Goal: Use online tool/utility: Utilize a website feature to perform a specific function

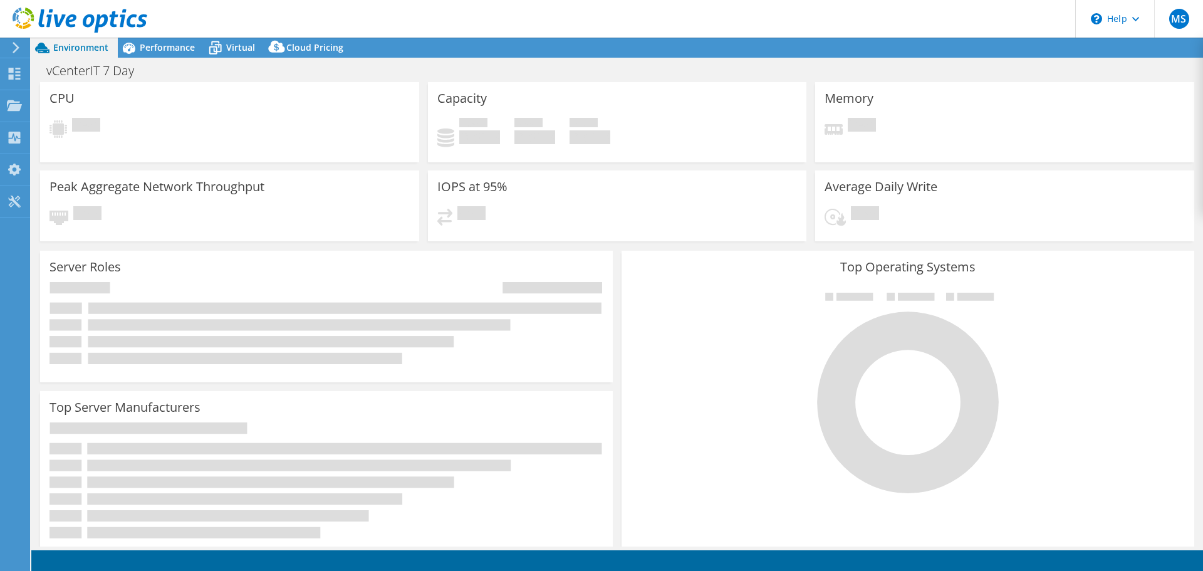
select select "USD"
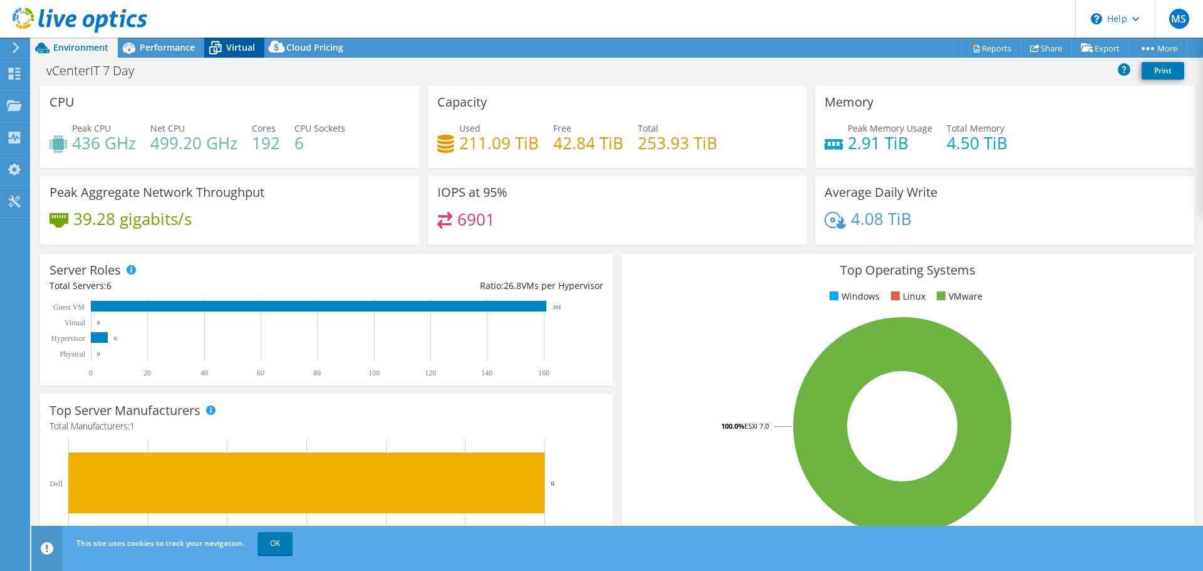
click at [221, 42] on icon at bounding box center [215, 48] width 22 height 22
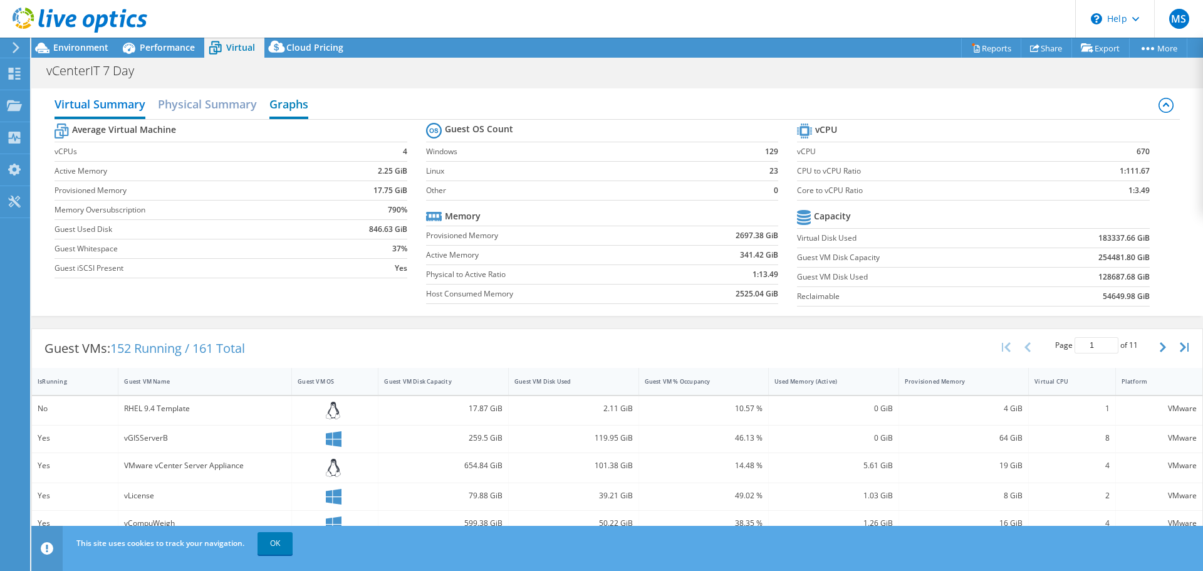
click at [284, 111] on h2 "Graphs" at bounding box center [288, 105] width 39 height 28
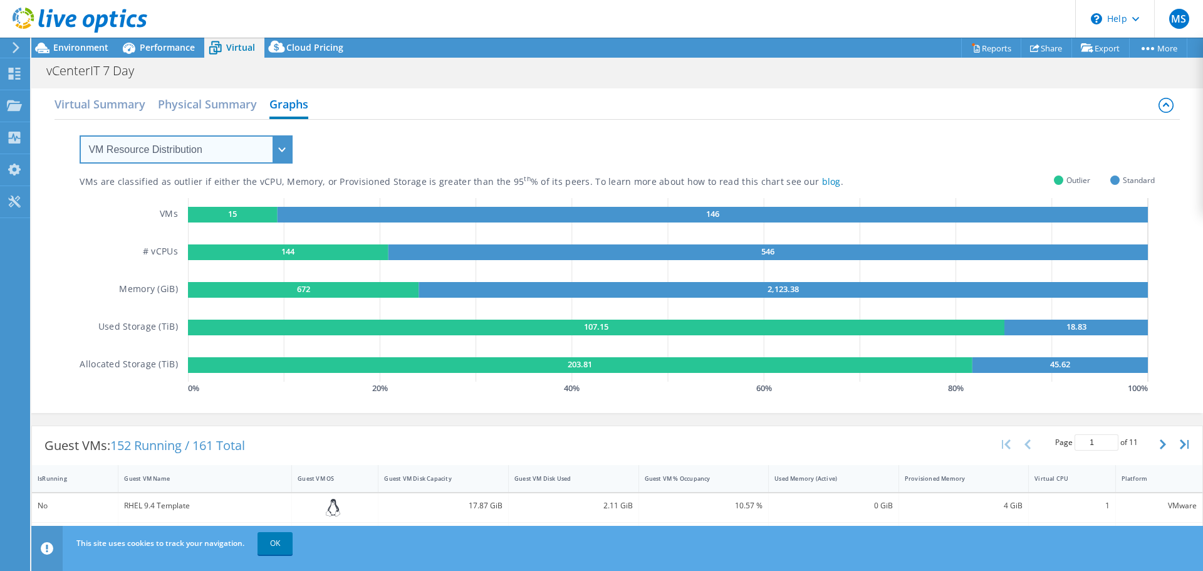
click at [187, 138] on select "VM Resource Distribution Provisioning Contrast Over Provisioning" at bounding box center [186, 149] width 213 height 28
select select "Over Provisioning"
click at [80, 135] on select "VM Resource Distribution Provisioning Contrast Over Provisioning" at bounding box center [186, 149] width 213 height 28
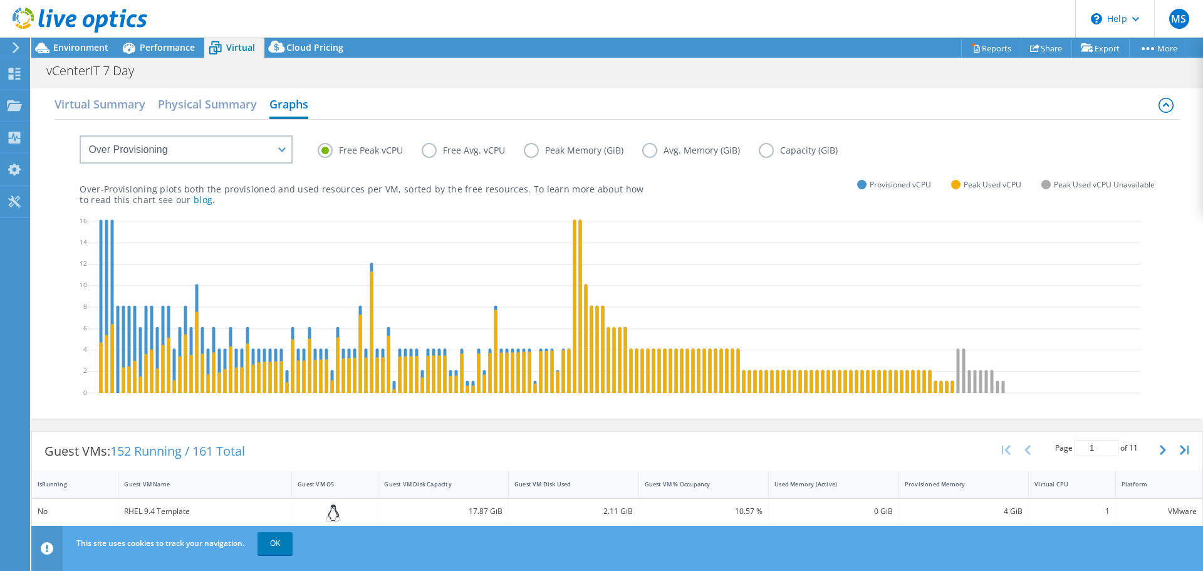
click at [528, 152] on label "Peak Memory (GiB)" at bounding box center [583, 150] width 118 height 15
click at [0, 0] on input "Peak Memory (GiB)" at bounding box center [0, 0] width 0 height 0
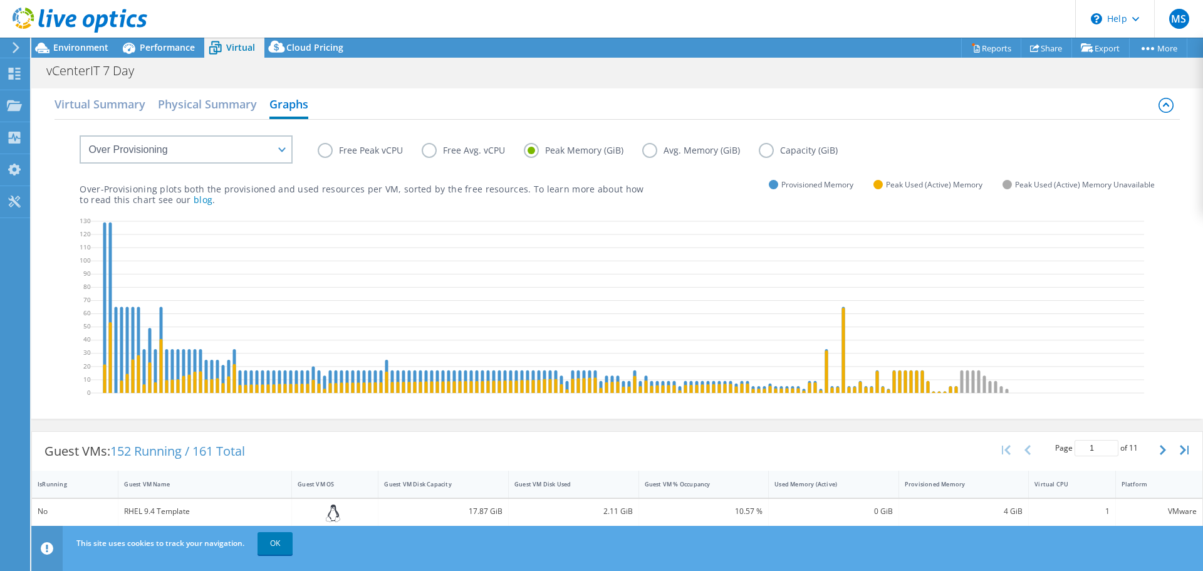
click at [321, 155] on label "Free Peak vCPU" at bounding box center [370, 150] width 104 height 15
click at [0, 0] on input "Free Peak vCPU" at bounding box center [0, 0] width 0 height 0
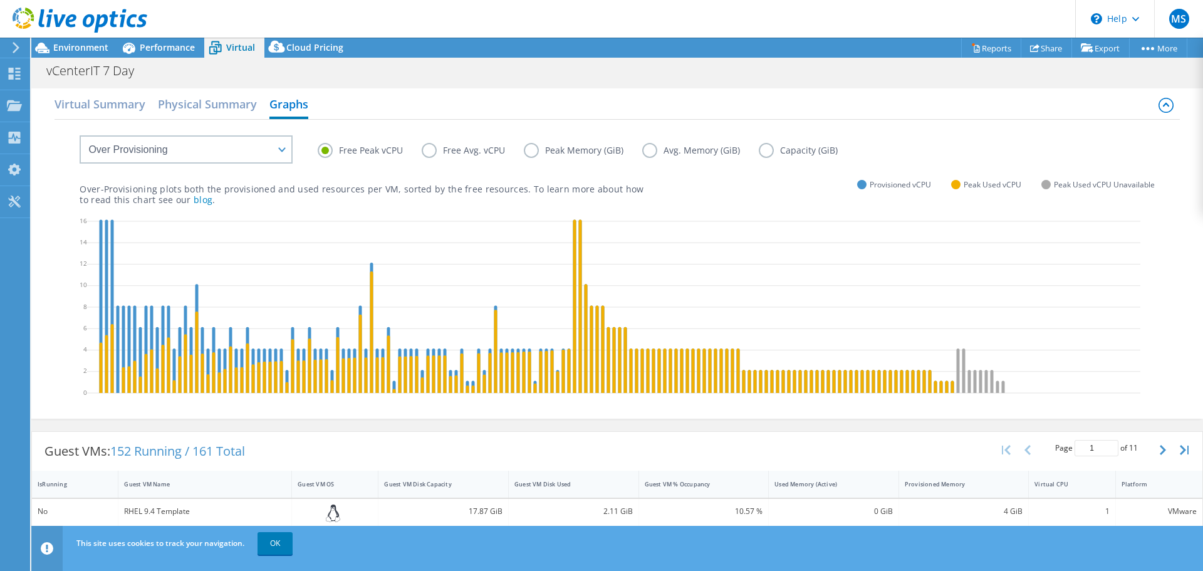
click at [534, 151] on label "Peak Memory (GiB)" at bounding box center [583, 150] width 118 height 15
click at [0, 0] on input "Peak Memory (GiB)" at bounding box center [0, 0] width 0 height 0
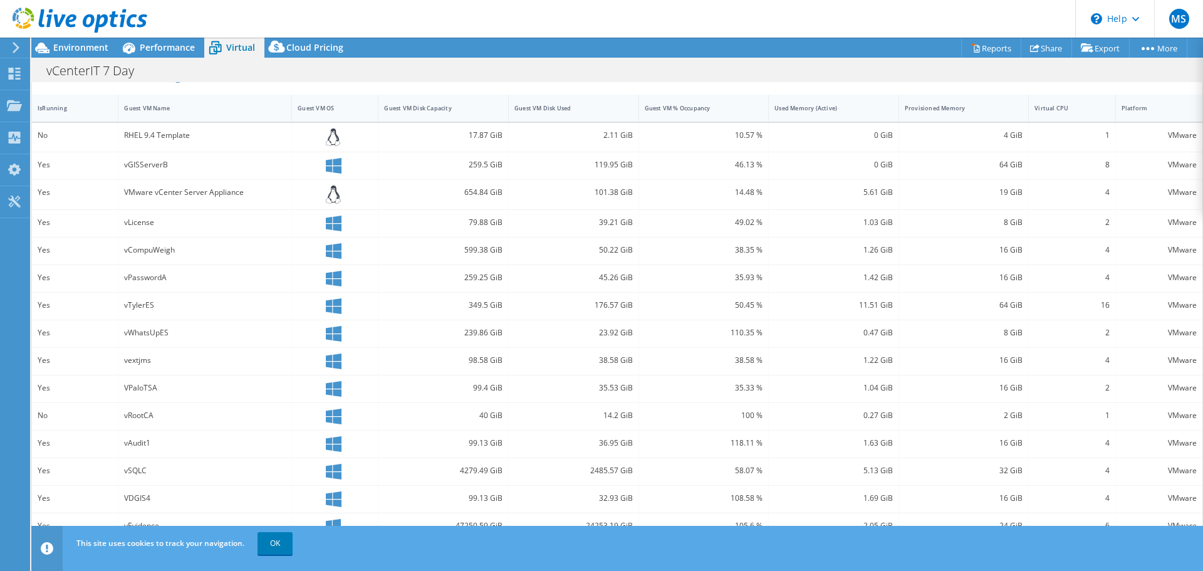
scroll to position [251, 0]
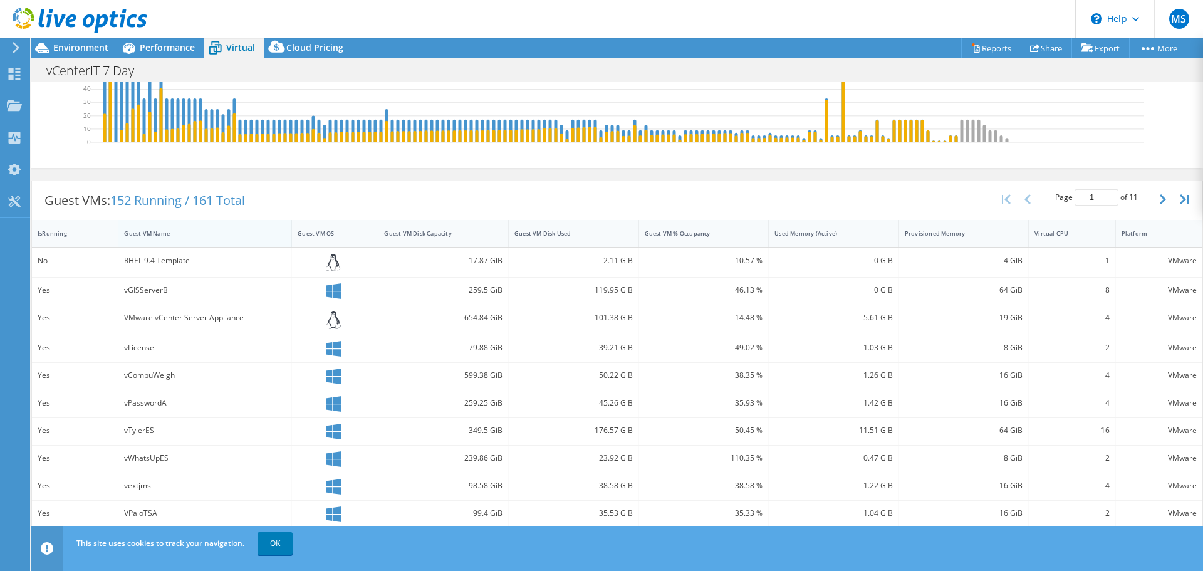
click at [152, 236] on div "Guest VM Name" at bounding box center [197, 233] width 147 height 8
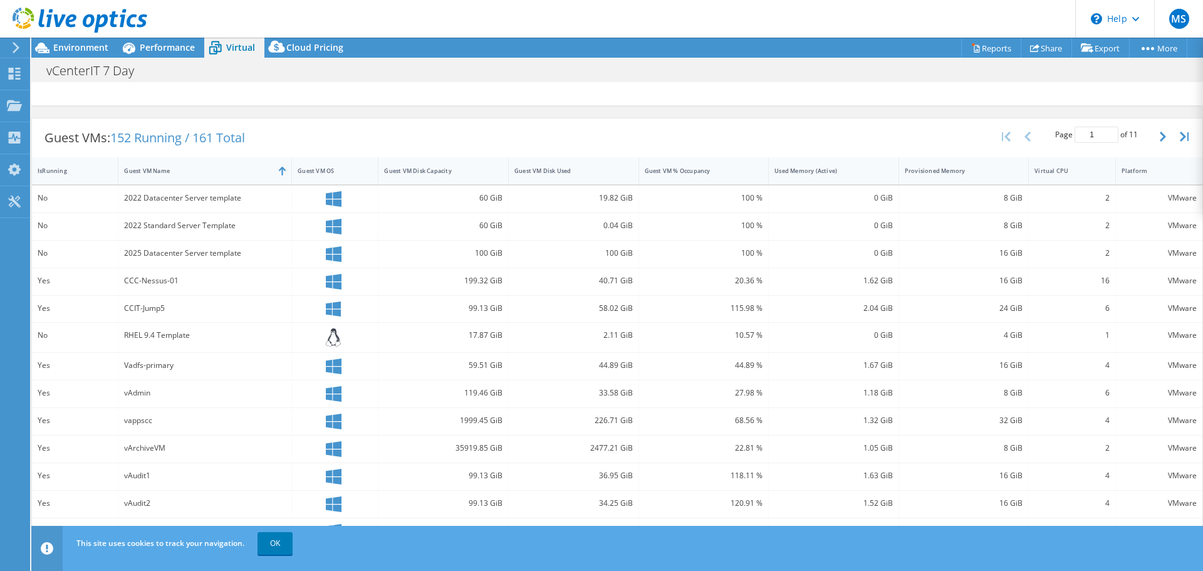
scroll to position [376, 0]
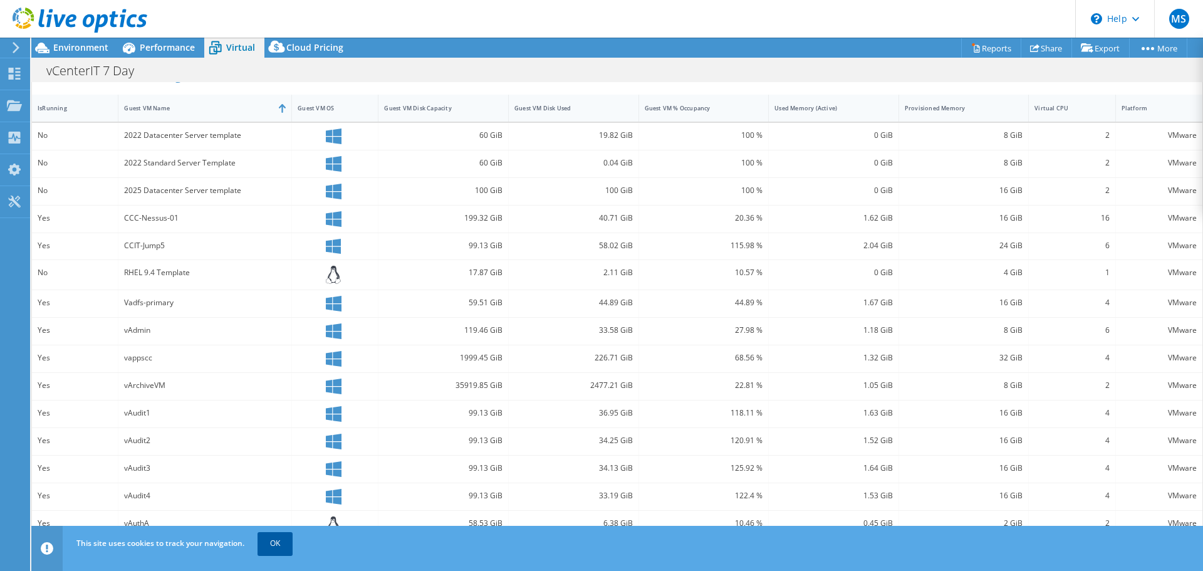
click at [276, 543] on link "OK" at bounding box center [275, 543] width 35 height 23
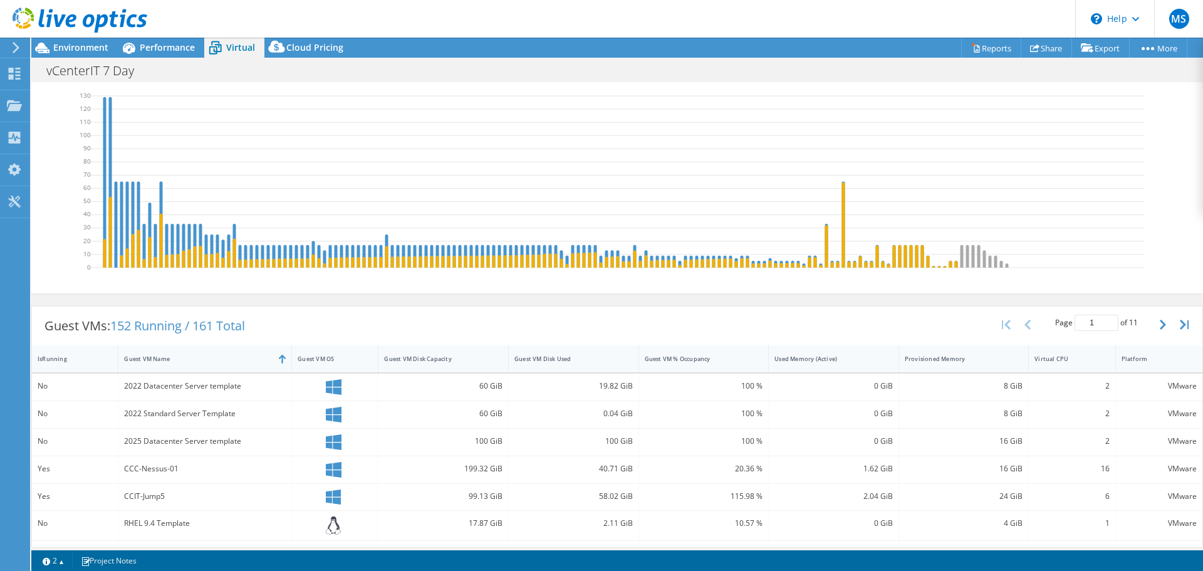
scroll to position [188, 0]
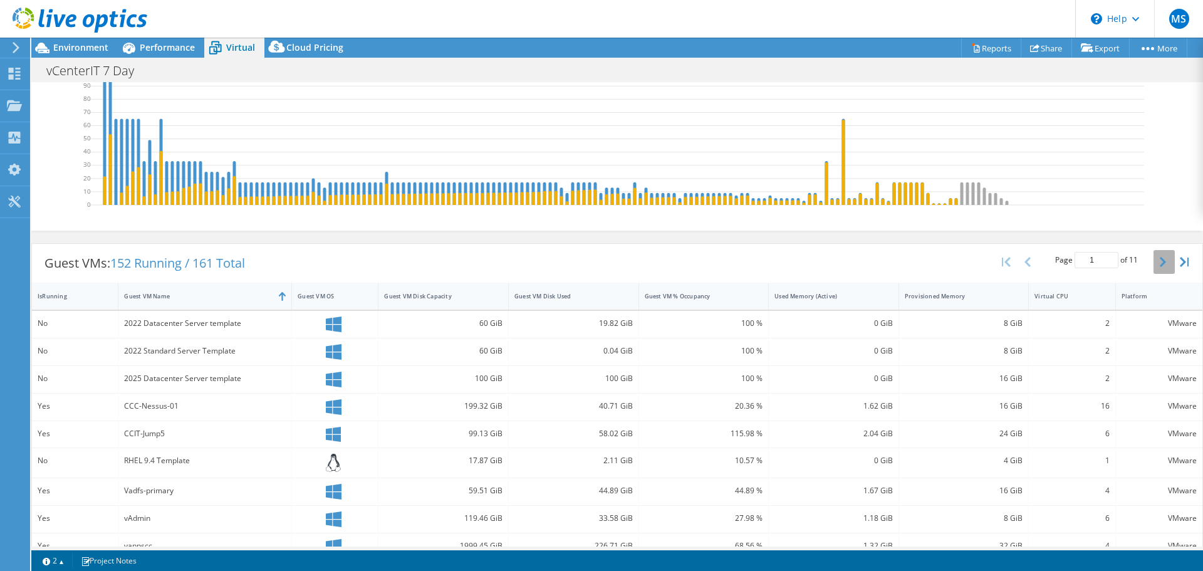
click at [1160, 258] on icon "button" at bounding box center [1163, 262] width 6 height 10
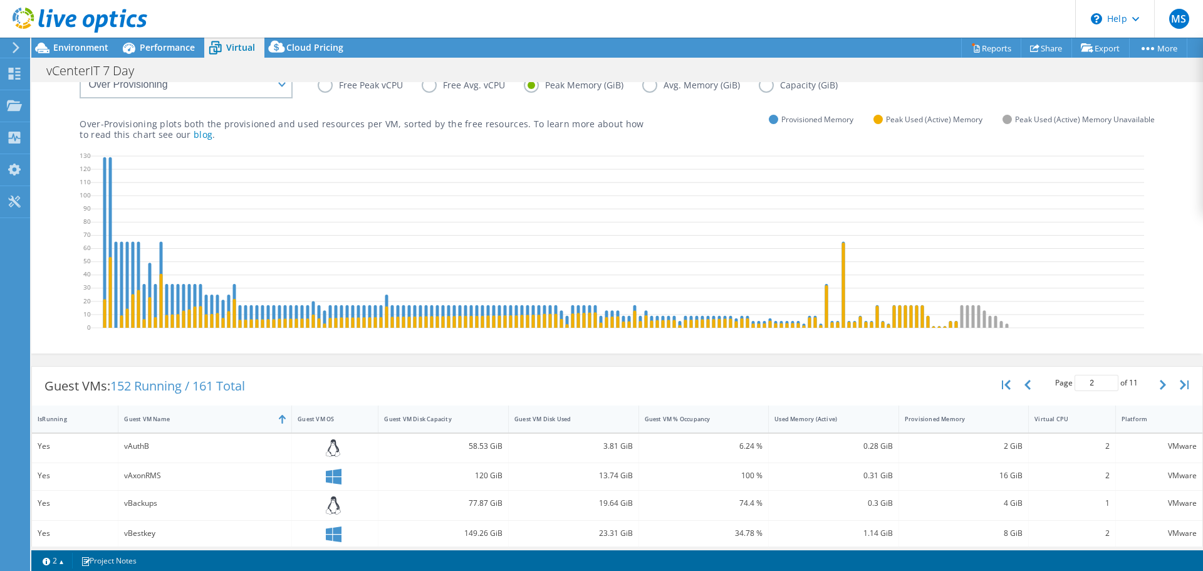
scroll to position [3, 0]
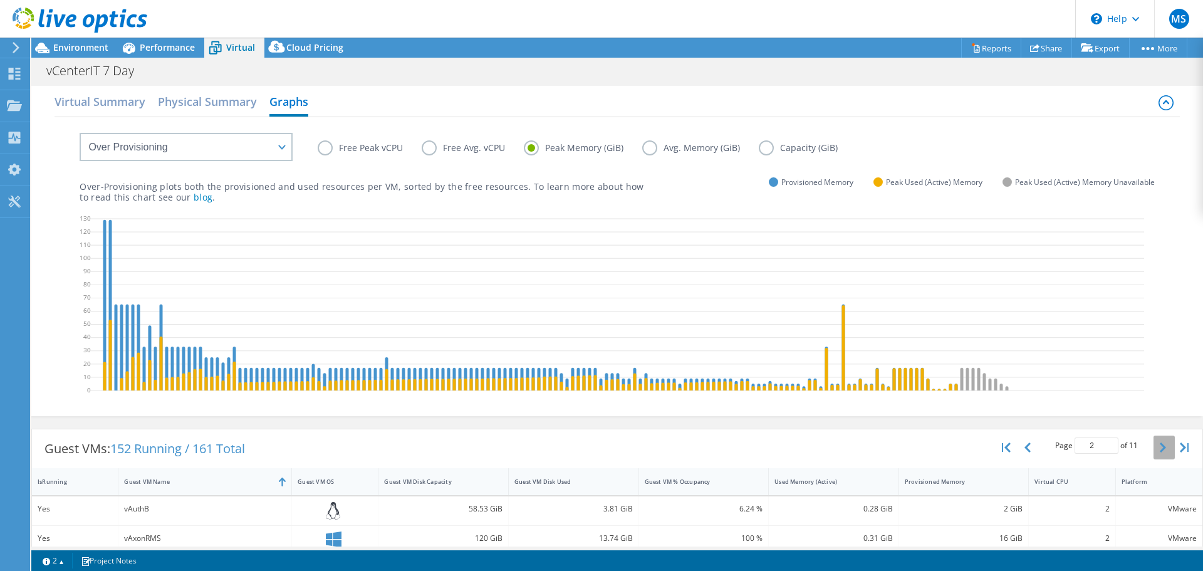
click at [1160, 447] on icon "button" at bounding box center [1163, 447] width 6 height 10
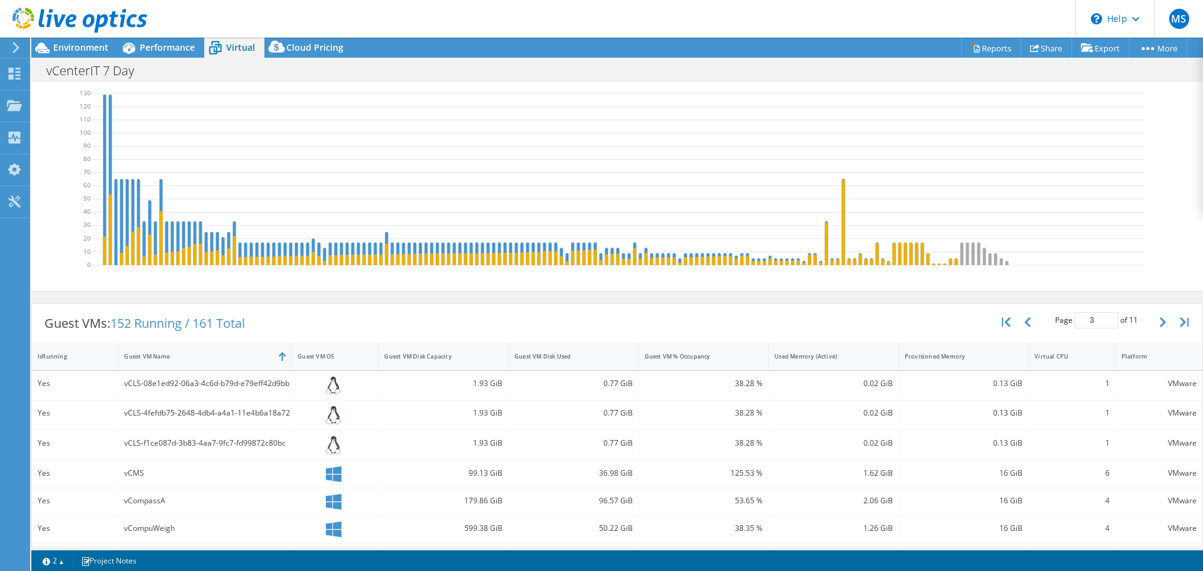
scroll to position [65, 0]
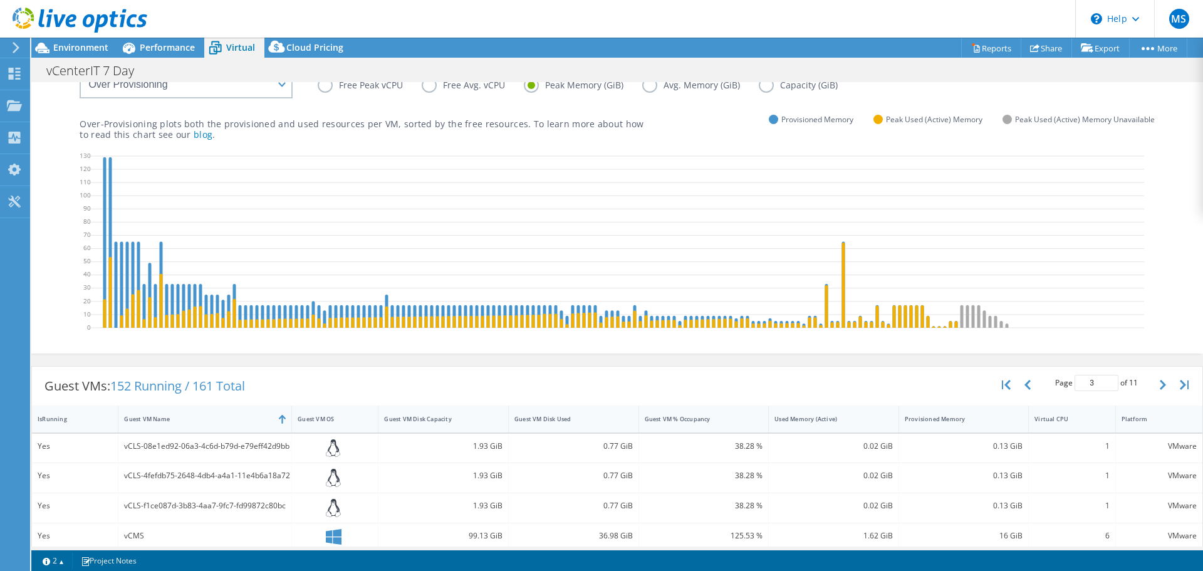
click at [323, 88] on label "Free Peak vCPU" at bounding box center [370, 85] width 104 height 15
click at [0, 0] on input "Free Peak vCPU" at bounding box center [0, 0] width 0 height 0
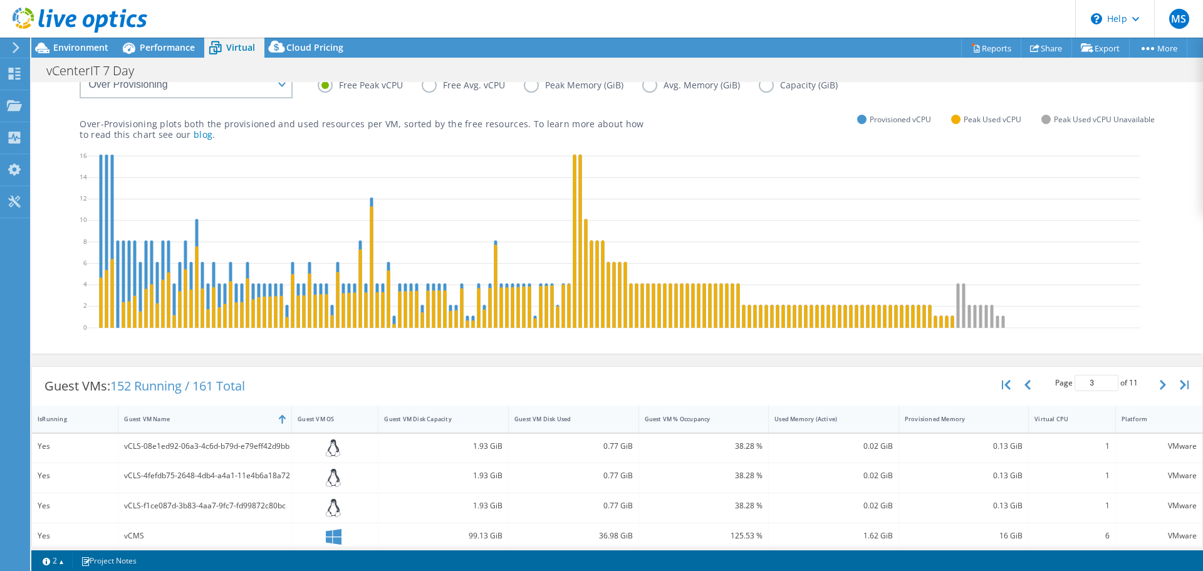
scroll to position [190, 0]
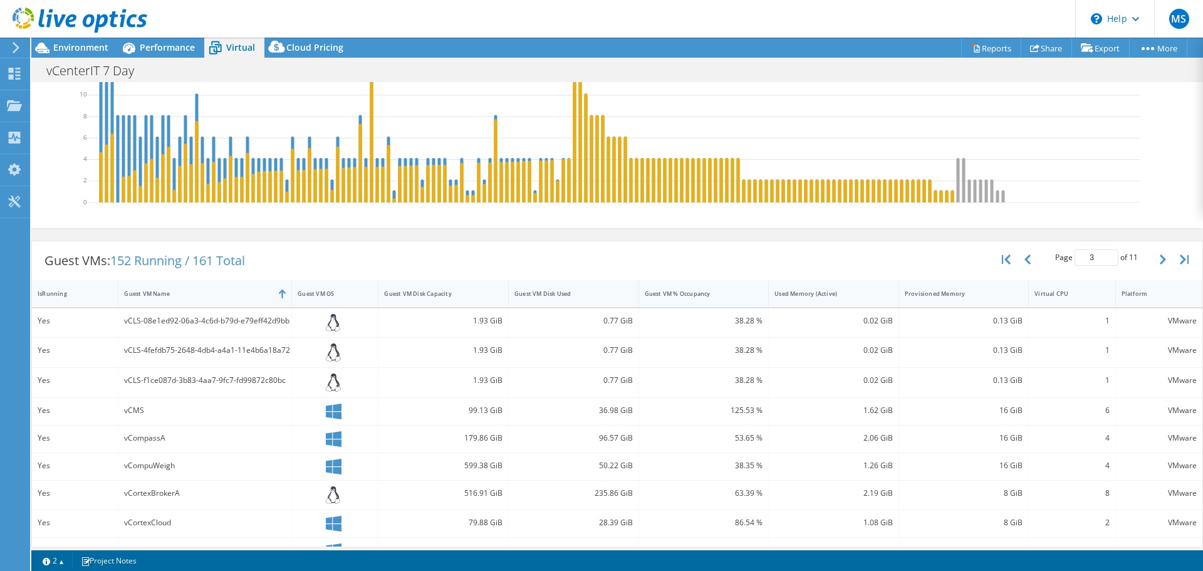
click at [694, 293] on div "Guest VM % Occupancy" at bounding box center [696, 293] width 103 height 8
type input "1"
click at [694, 293] on div "Guest VM % Occupancy" at bounding box center [696, 293] width 103 height 8
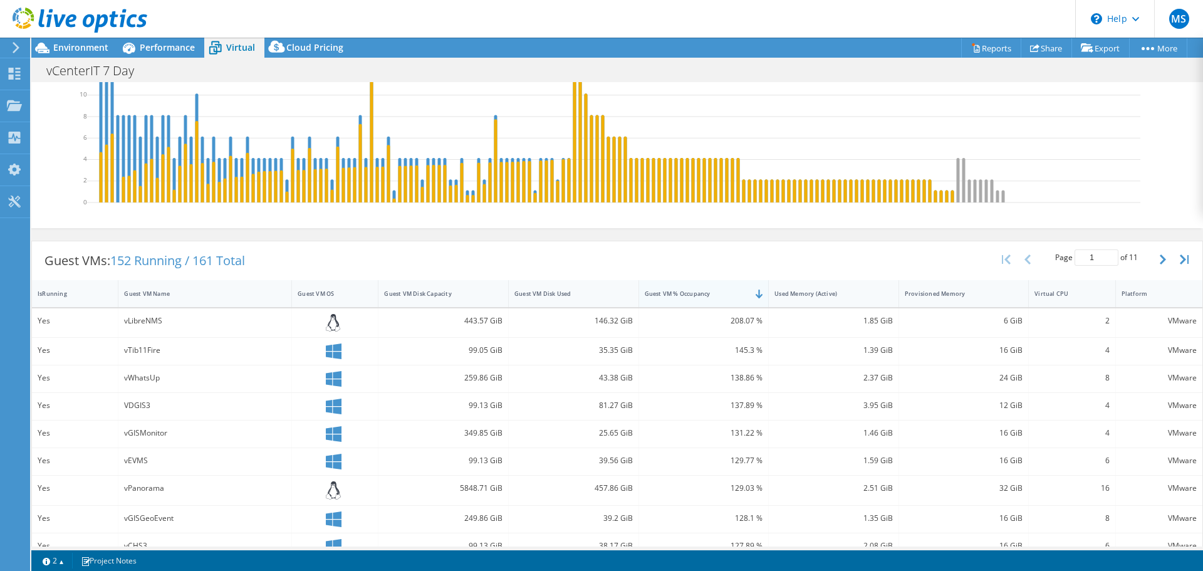
click at [694, 293] on div "Guest VM % Occupancy" at bounding box center [696, 293] width 103 height 8
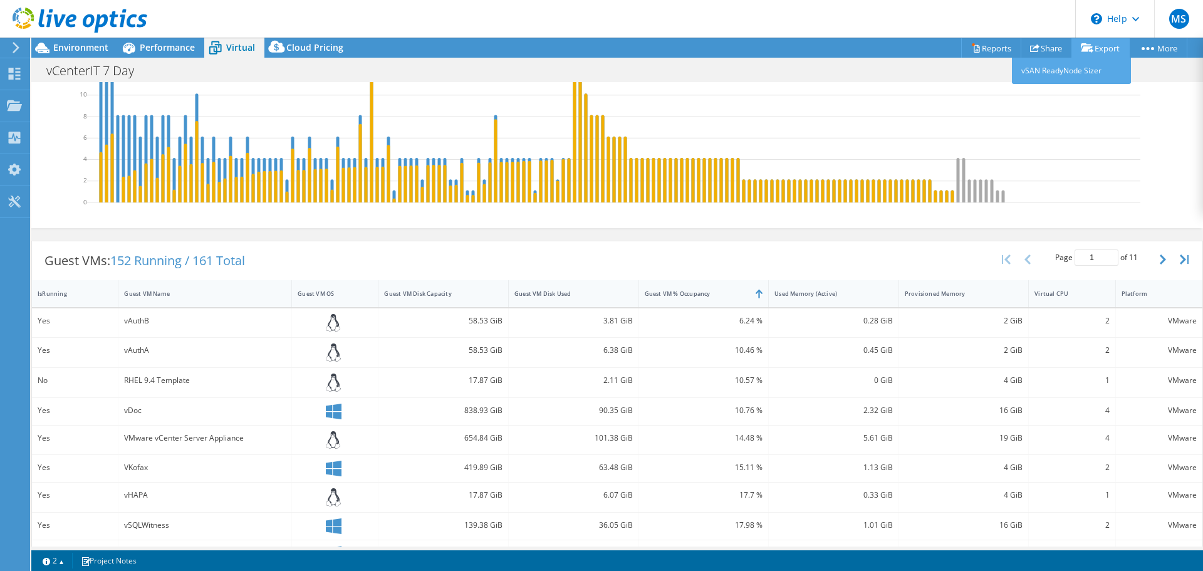
click at [1107, 46] on link "Export" at bounding box center [1100, 47] width 58 height 19
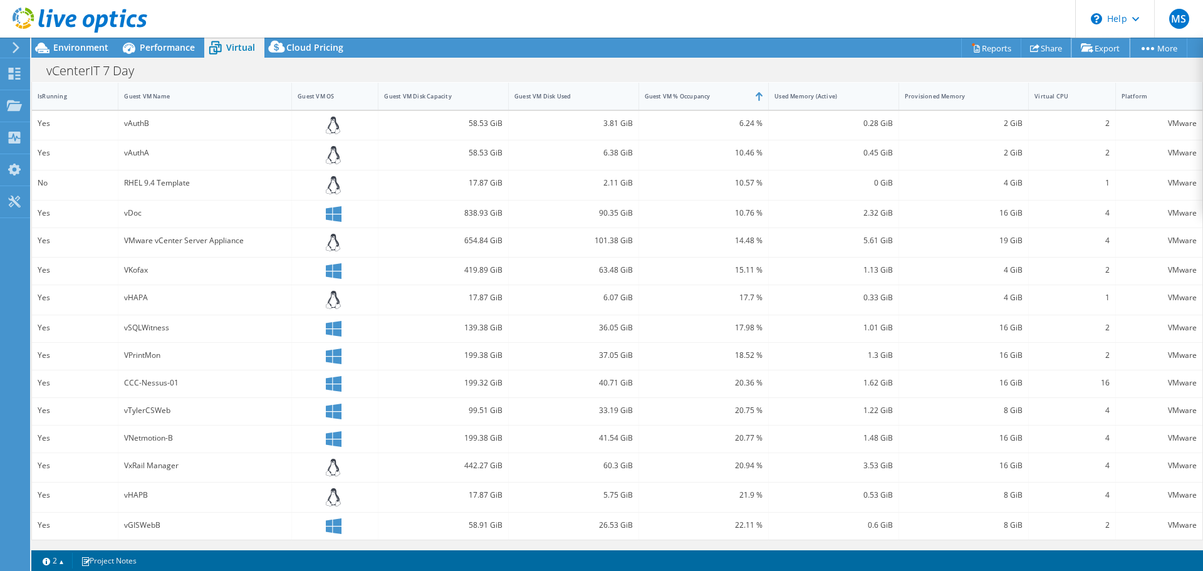
scroll to position [0, 0]
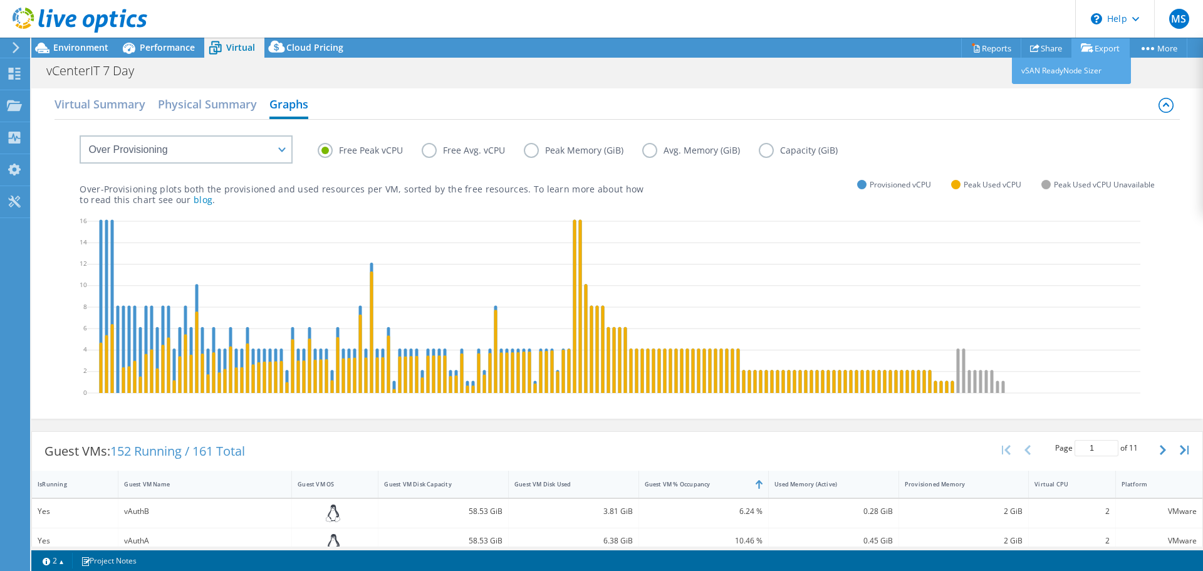
click at [1105, 47] on link "Export" at bounding box center [1100, 47] width 58 height 19
click at [1065, 73] on link "vSAN ReadyNode Sizer" at bounding box center [1071, 71] width 119 height 26
click at [992, 49] on link "Reports" at bounding box center [991, 47] width 60 height 19
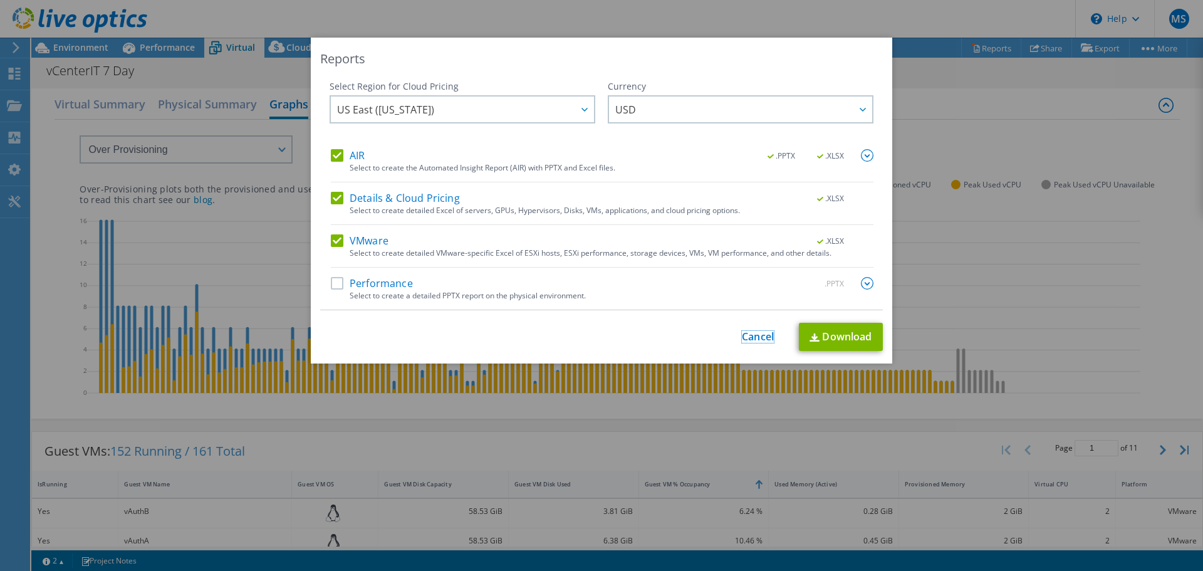
drag, startPoint x: 751, startPoint y: 330, endPoint x: 738, endPoint y: 328, distance: 13.3
click at [749, 331] on link "Cancel" at bounding box center [758, 337] width 32 height 12
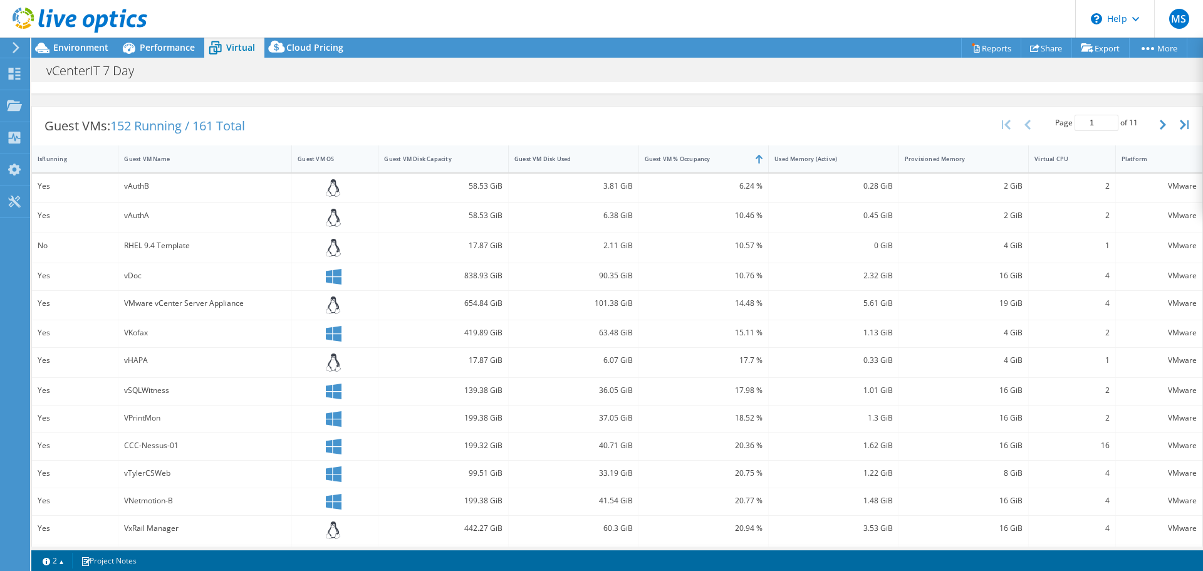
scroll to position [388, 0]
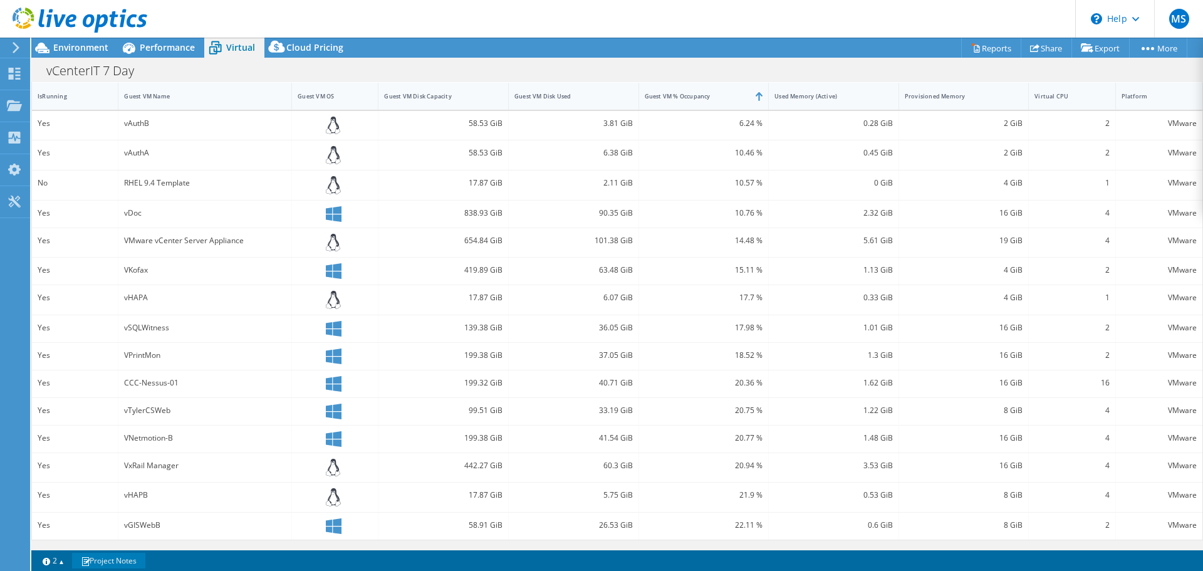
click at [101, 563] on link "Project Notes" at bounding box center [108, 561] width 73 height 16
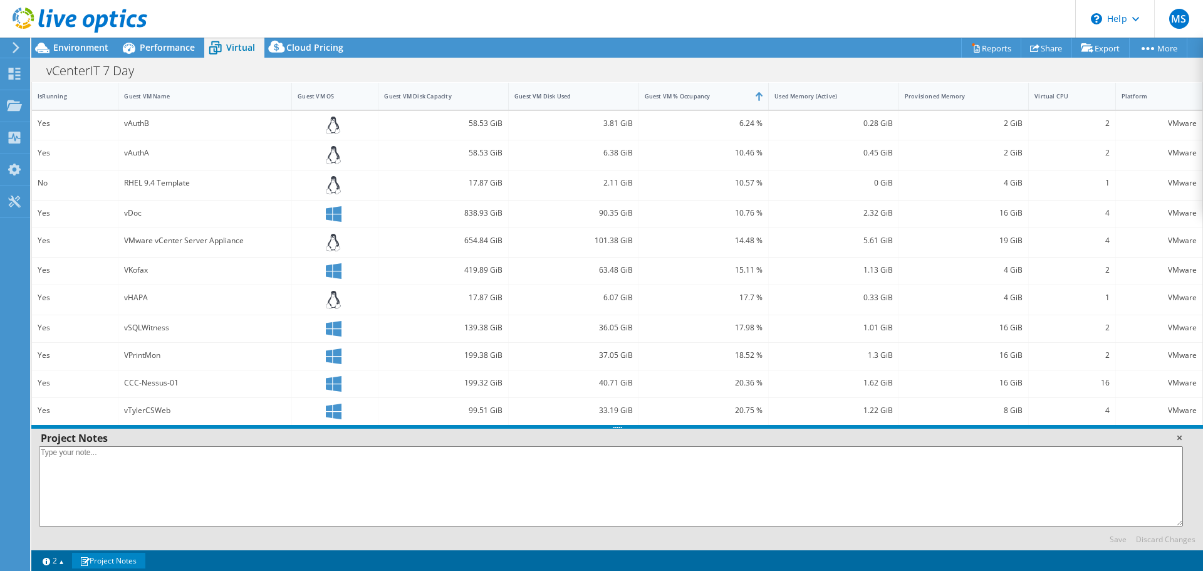
click at [1182, 440] on link at bounding box center [1179, 437] width 13 height 13
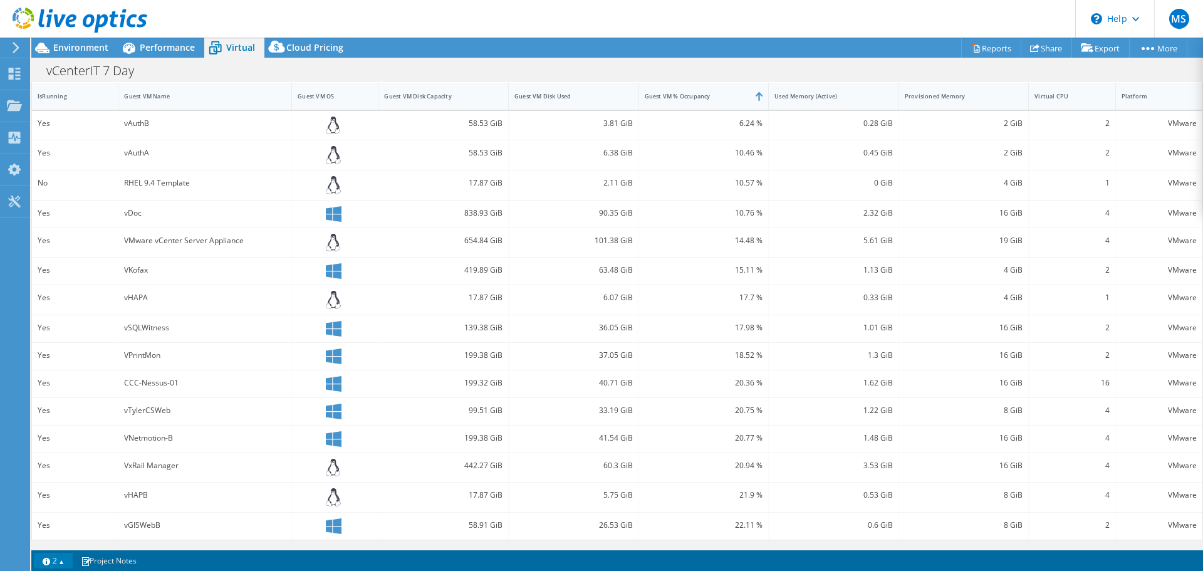
click at [64, 560] on link "2" at bounding box center [53, 561] width 39 height 16
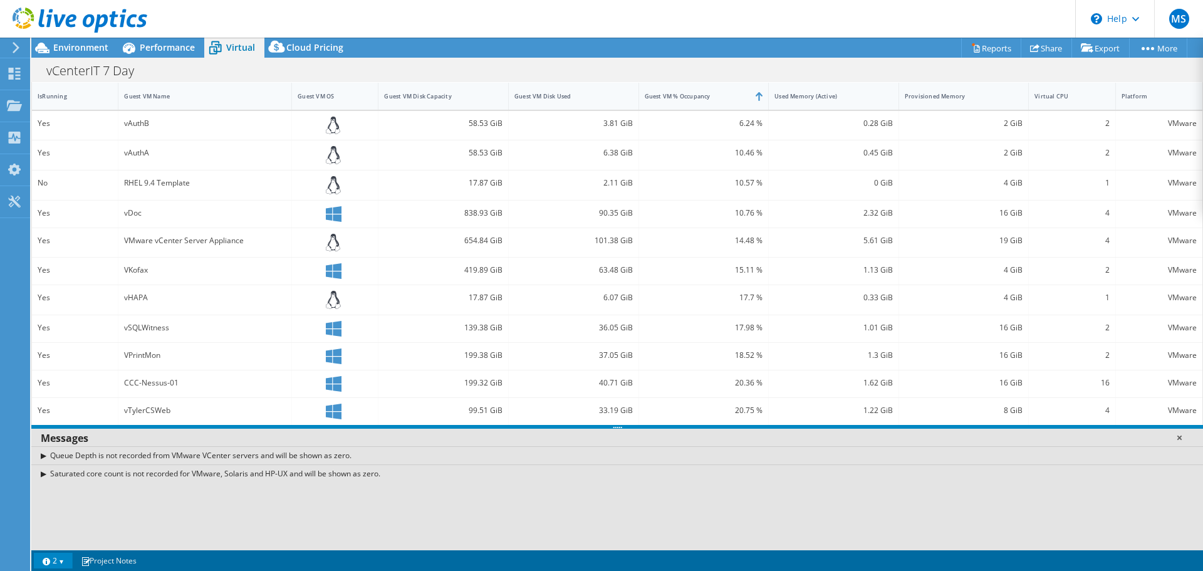
click at [1178, 439] on link at bounding box center [1179, 437] width 13 height 13
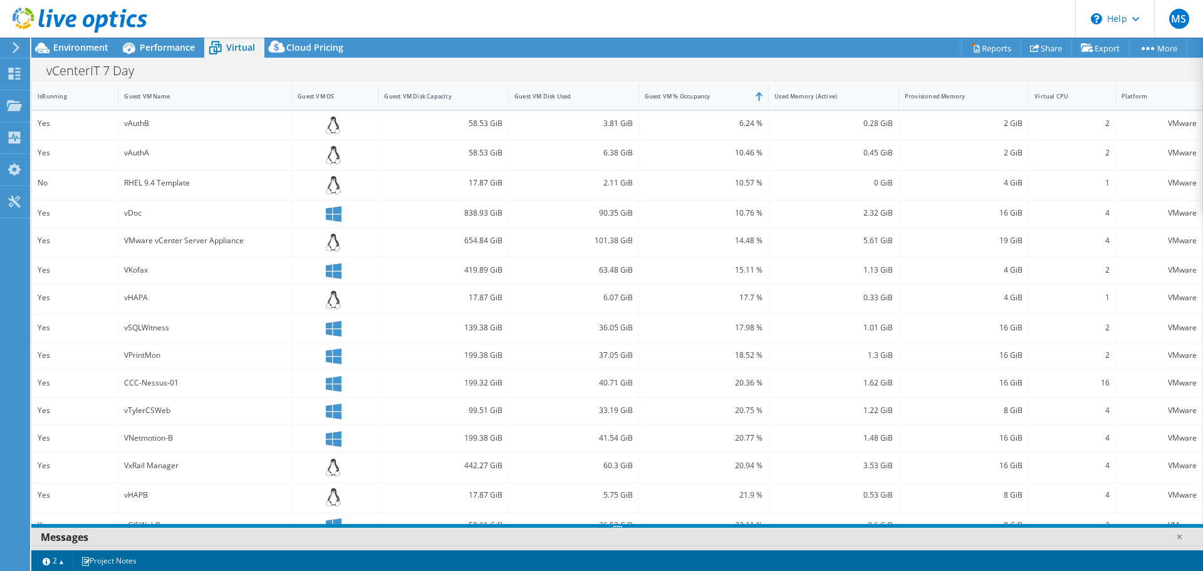
scroll to position [0, 0]
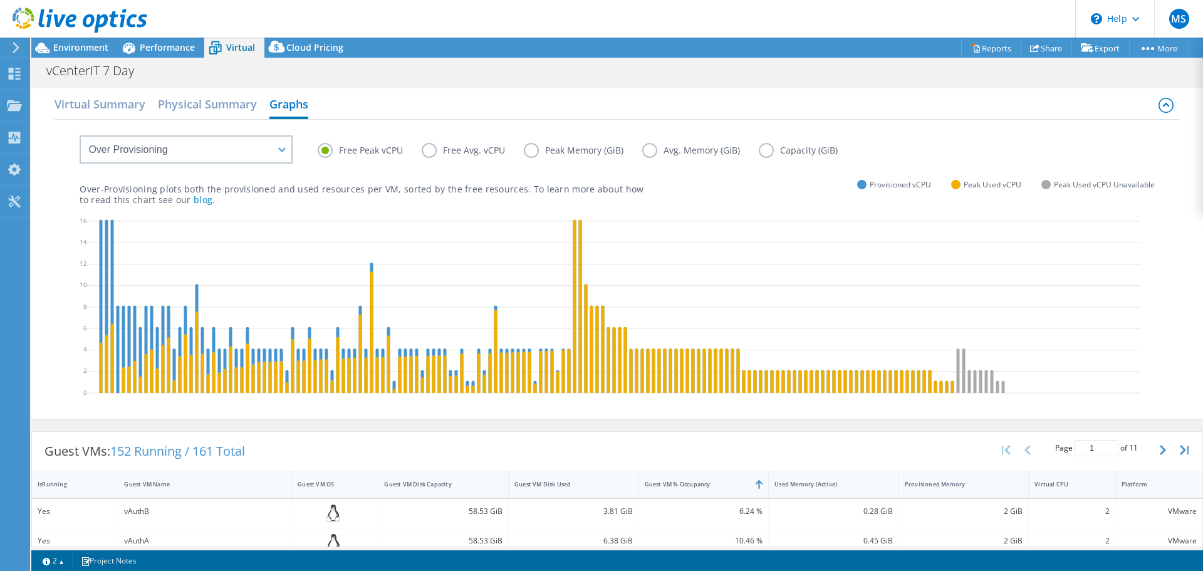
click at [1159, 102] on icon at bounding box center [1166, 105] width 15 height 15
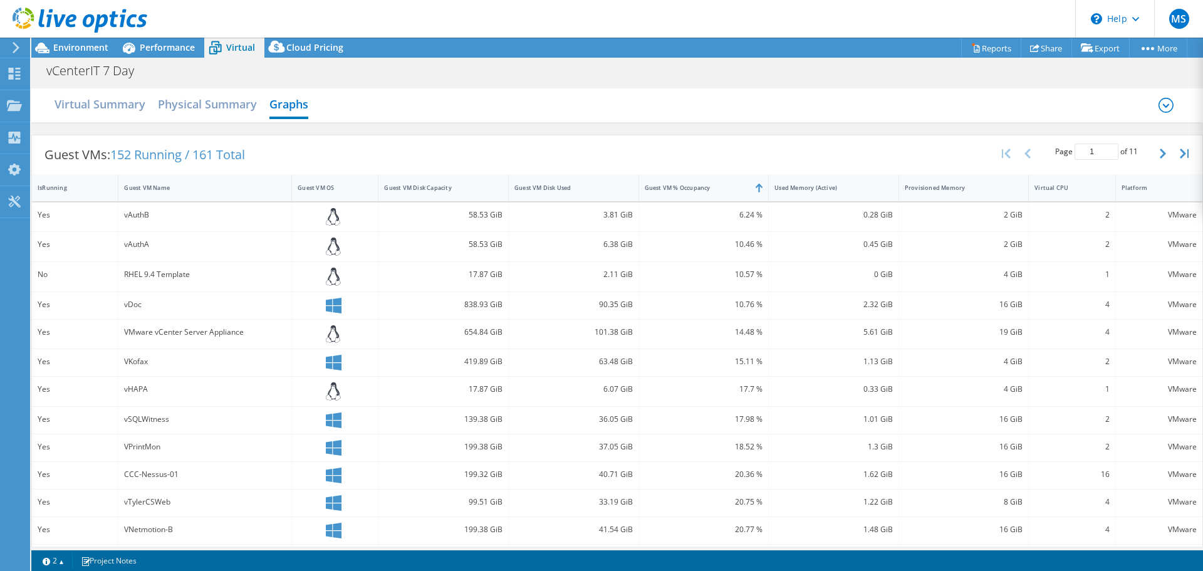
click at [296, 151] on div "Guest VMs: 152 Running / 161 Total Page 1 of 11 5 rows 10 rows 20 rows 25 rows …" at bounding box center [617, 154] width 1170 height 39
click at [923, 167] on div "Guest VMs: 152 Running / 161 Total Page 1 of 11 5 rows 10 rows 20 rows 25 rows …" at bounding box center [617, 154] width 1170 height 39
click at [1159, 107] on icon at bounding box center [1166, 105] width 15 height 15
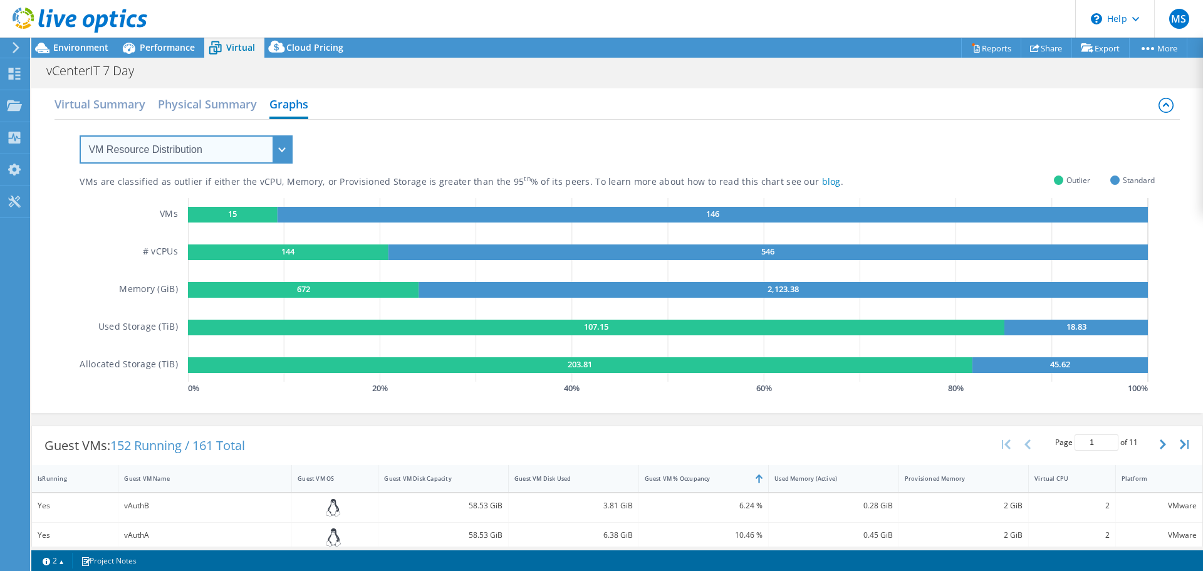
click at [231, 155] on select "VM Resource Distribution Provisioning Contrast Over Provisioning" at bounding box center [186, 149] width 213 height 28
select select "Over Provisioning"
click at [80, 135] on select "VM Resource Distribution Provisioning Contrast Over Provisioning" at bounding box center [186, 149] width 213 height 28
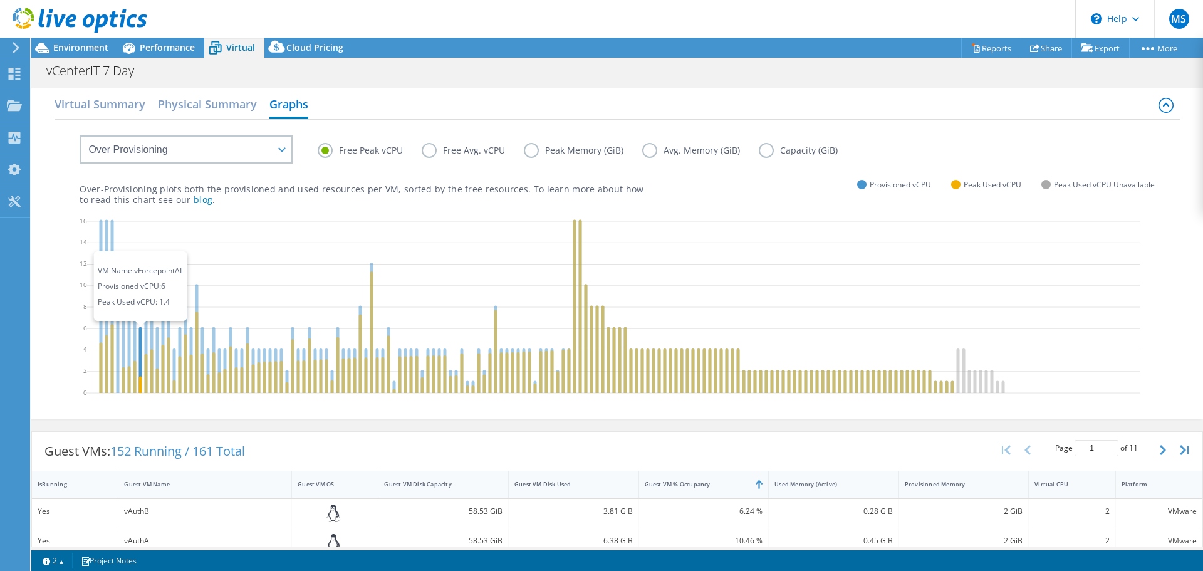
click at [140, 328] on icon at bounding box center [140, 359] width 3 height 66
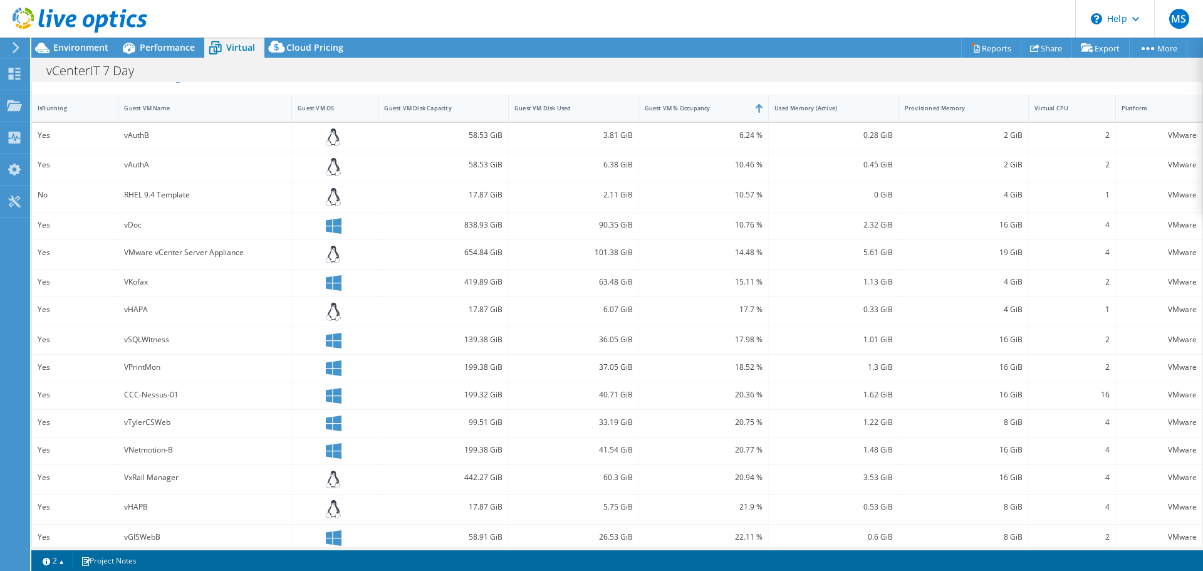
scroll to position [388, 0]
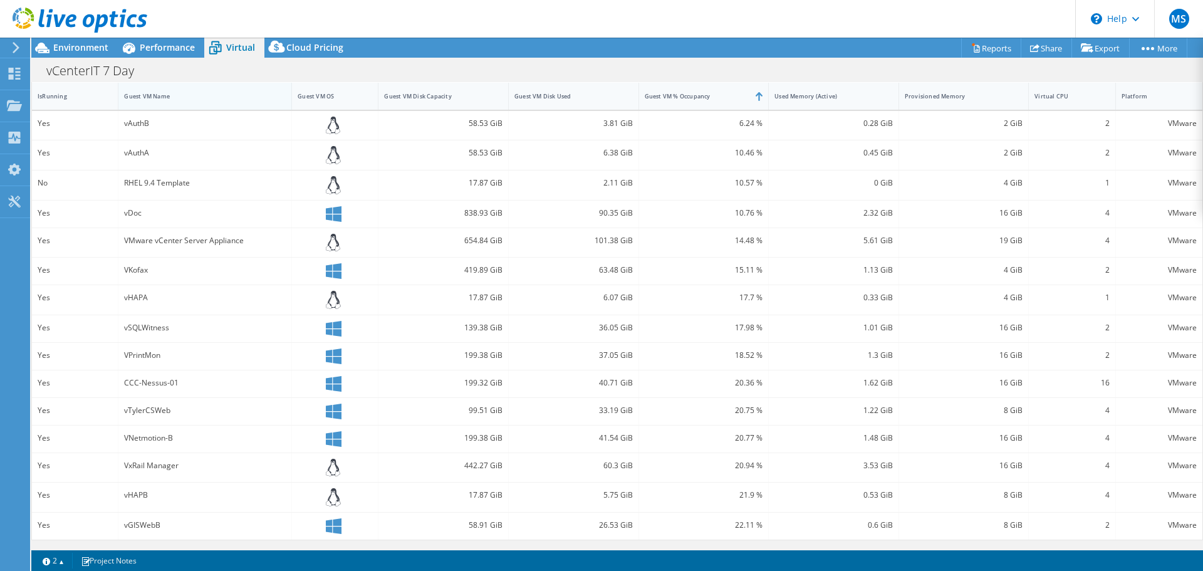
click at [142, 100] on div "Guest VM Name" at bounding box center [197, 95] width 158 height 19
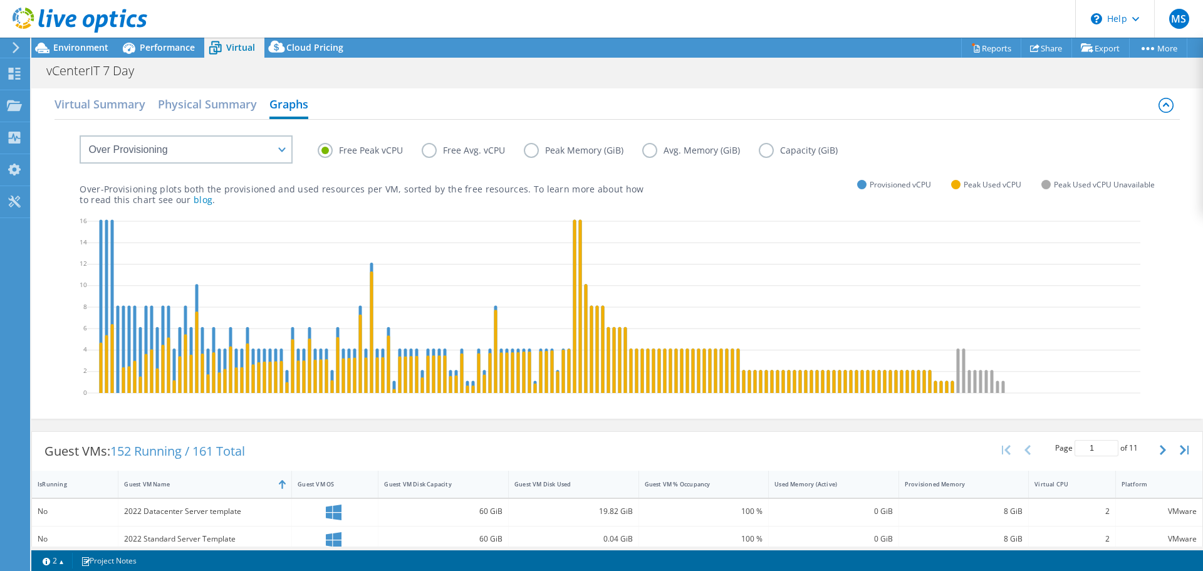
scroll to position [125, 0]
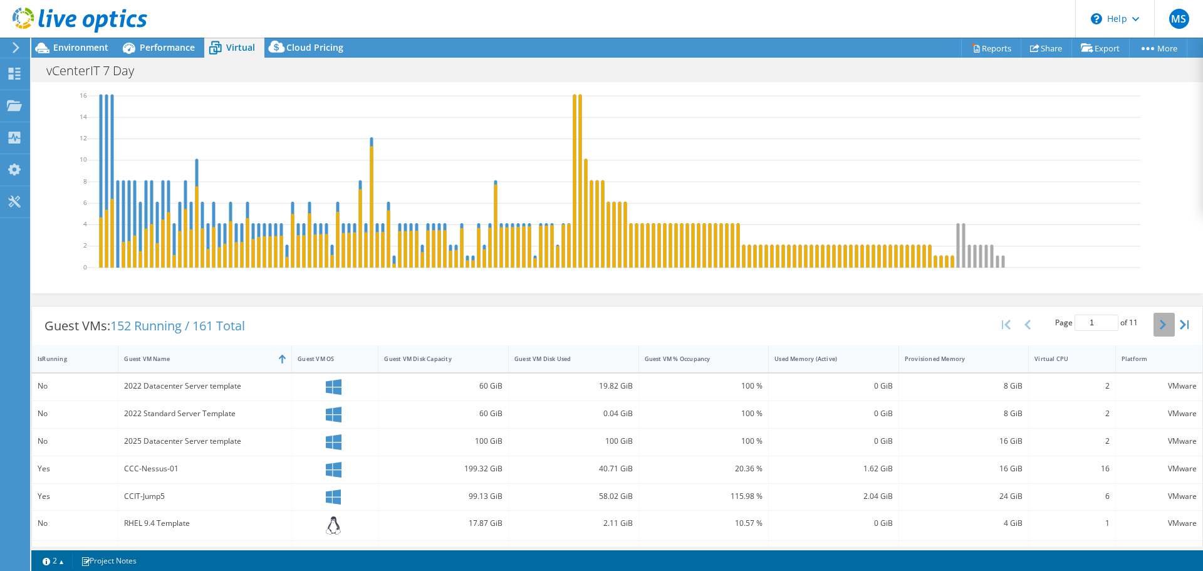
click at [1160, 324] on icon "button" at bounding box center [1163, 325] width 6 height 10
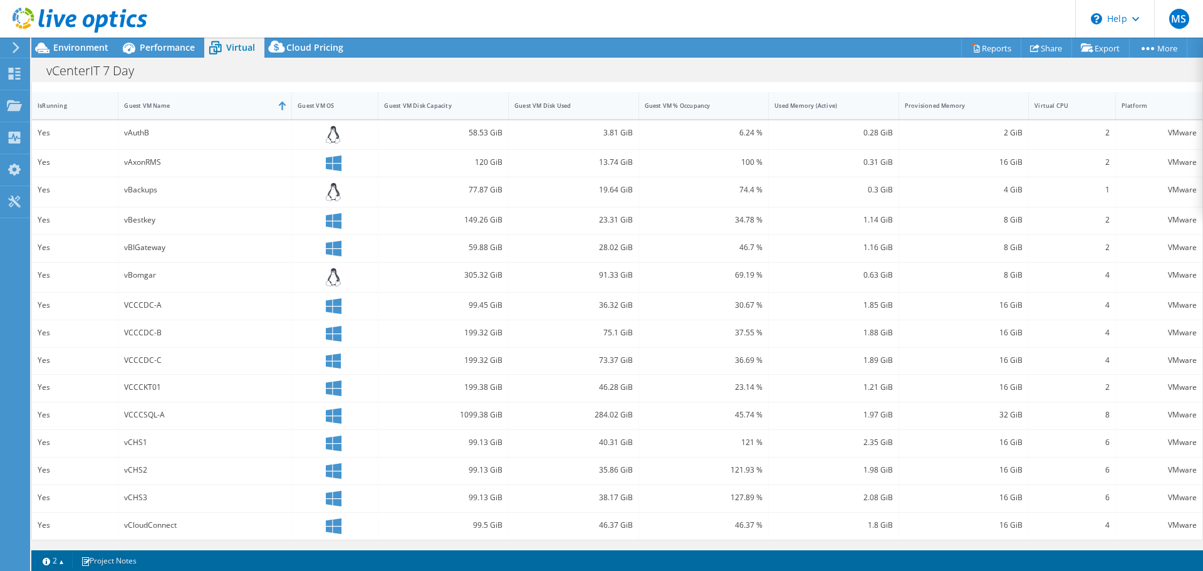
scroll to position [65, 0]
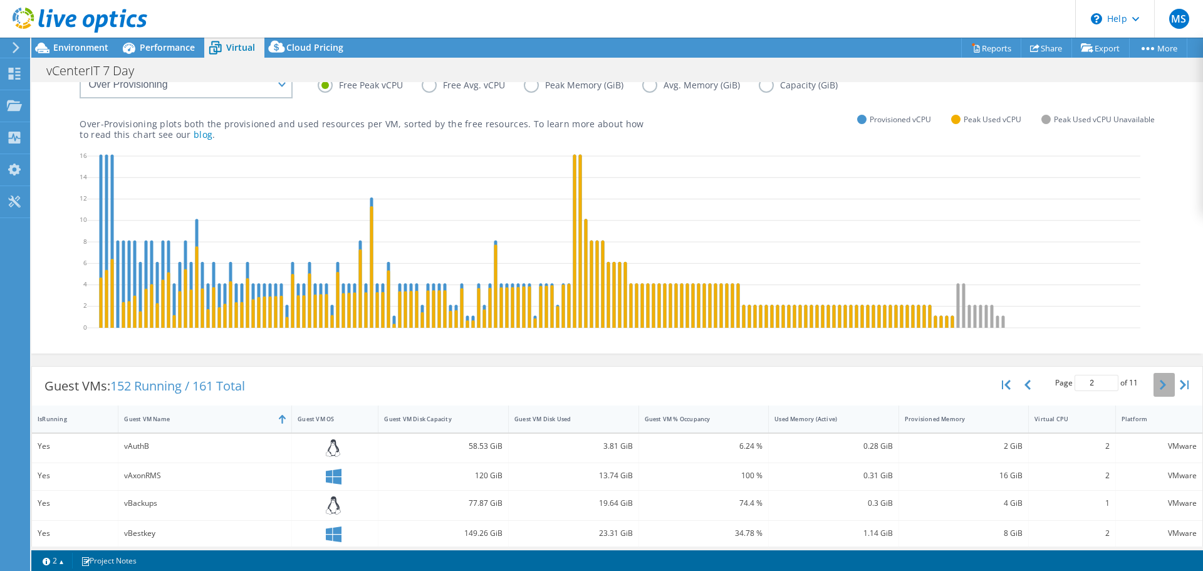
click at [1162, 383] on button "button" at bounding box center [1164, 385] width 21 height 24
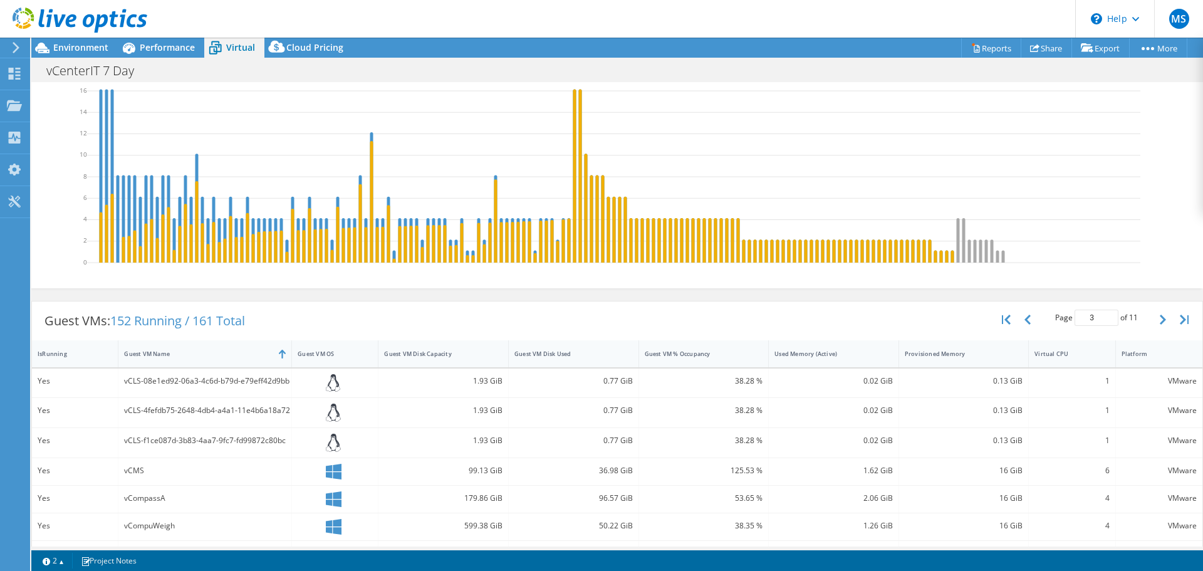
scroll to position [5, 0]
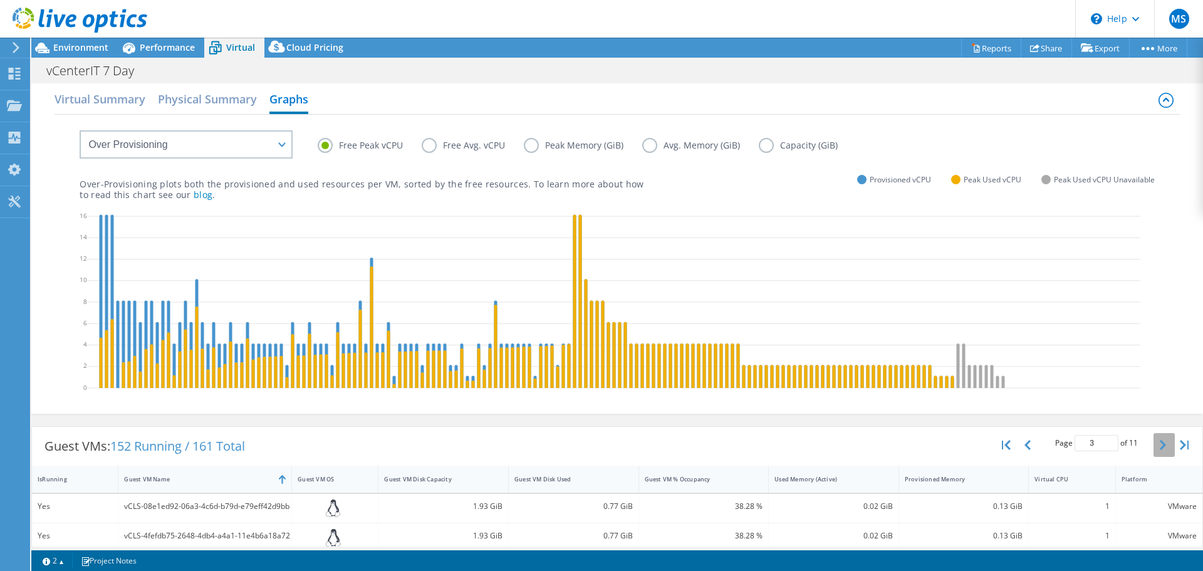
click at [1157, 444] on button "button" at bounding box center [1164, 445] width 21 height 24
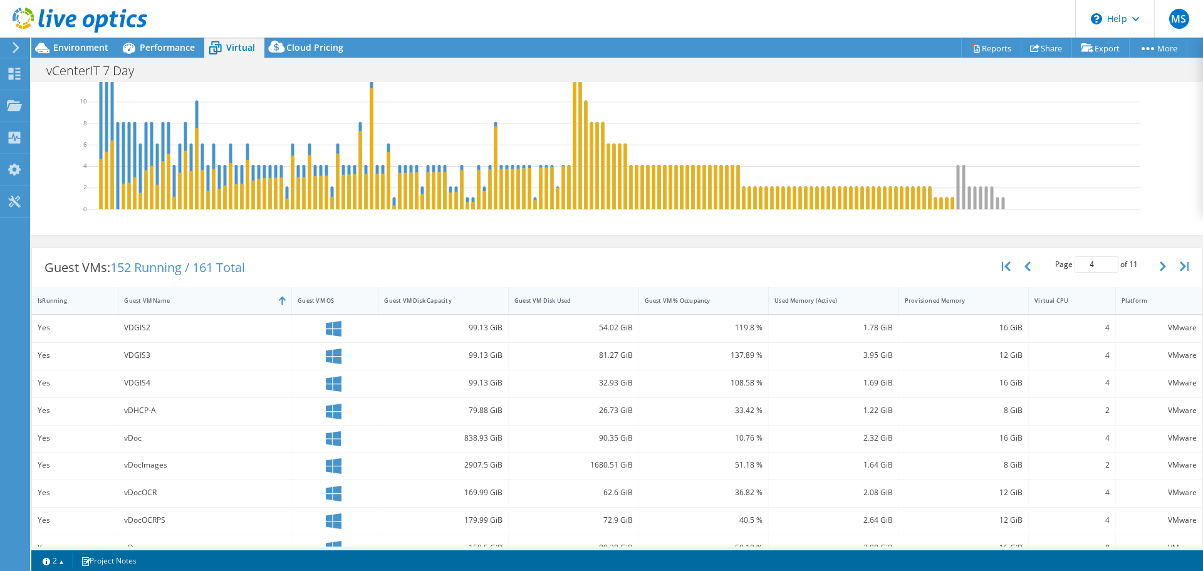
scroll to position [121, 0]
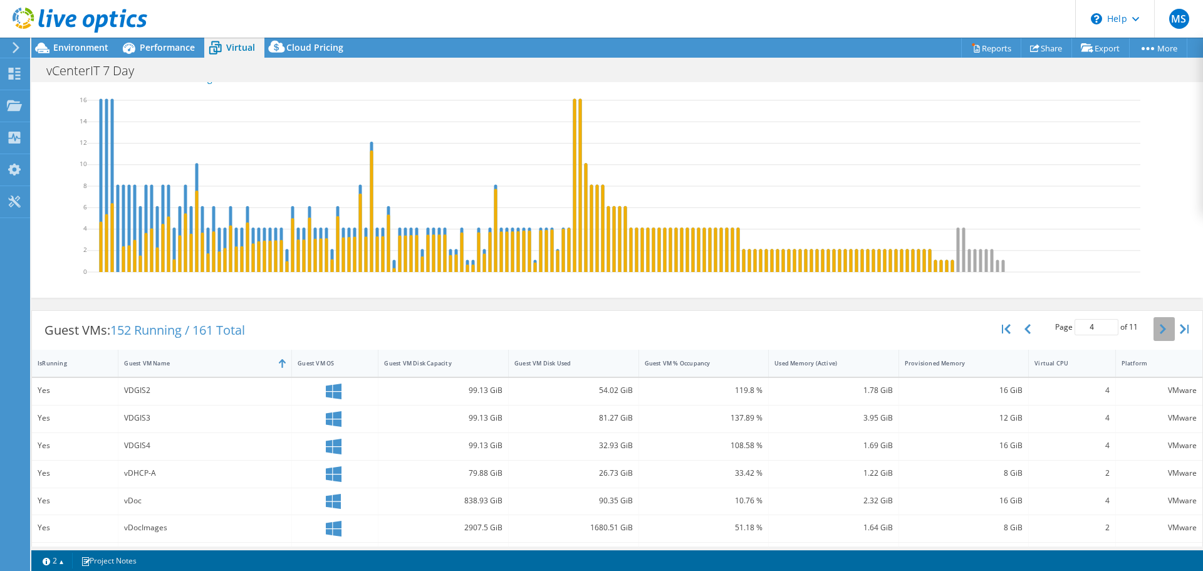
click at [1159, 325] on button "button" at bounding box center [1164, 329] width 21 height 24
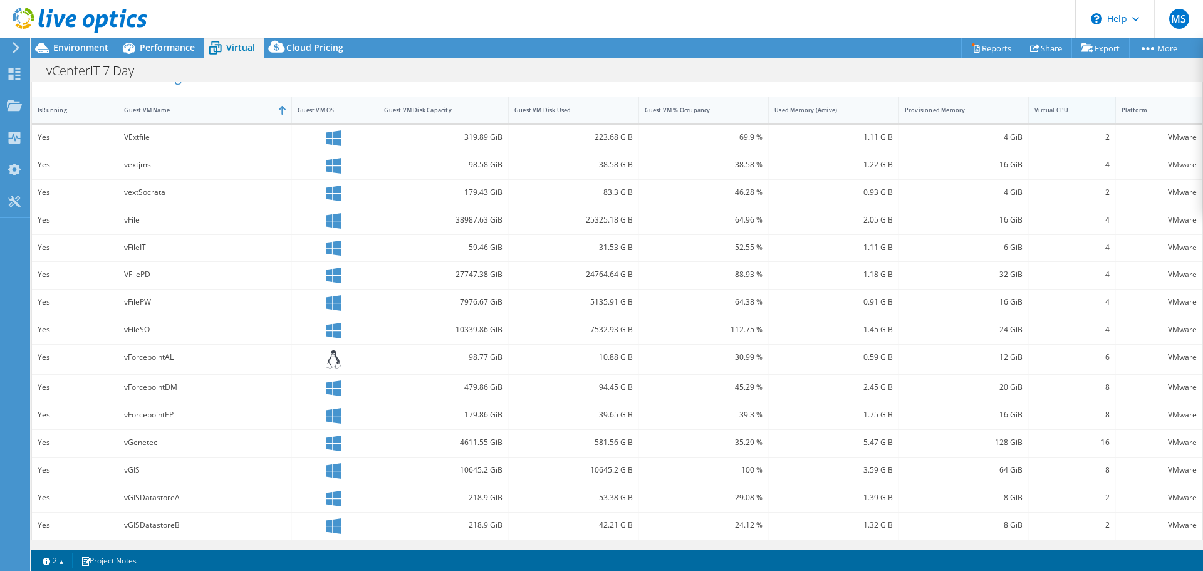
scroll to position [186, 0]
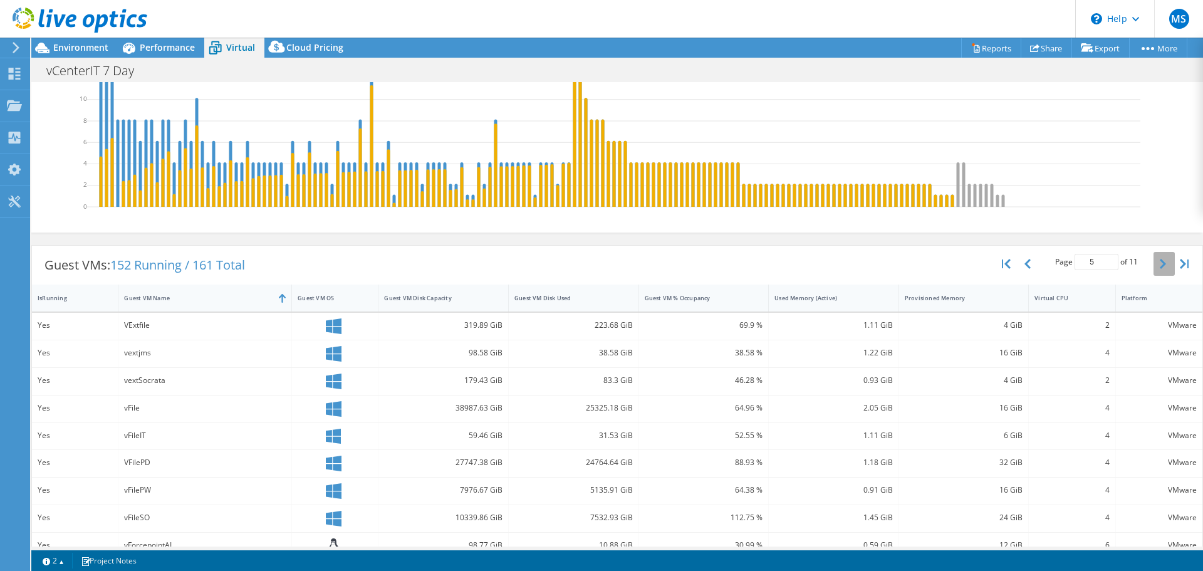
click at [1160, 260] on icon "button" at bounding box center [1163, 264] width 6 height 10
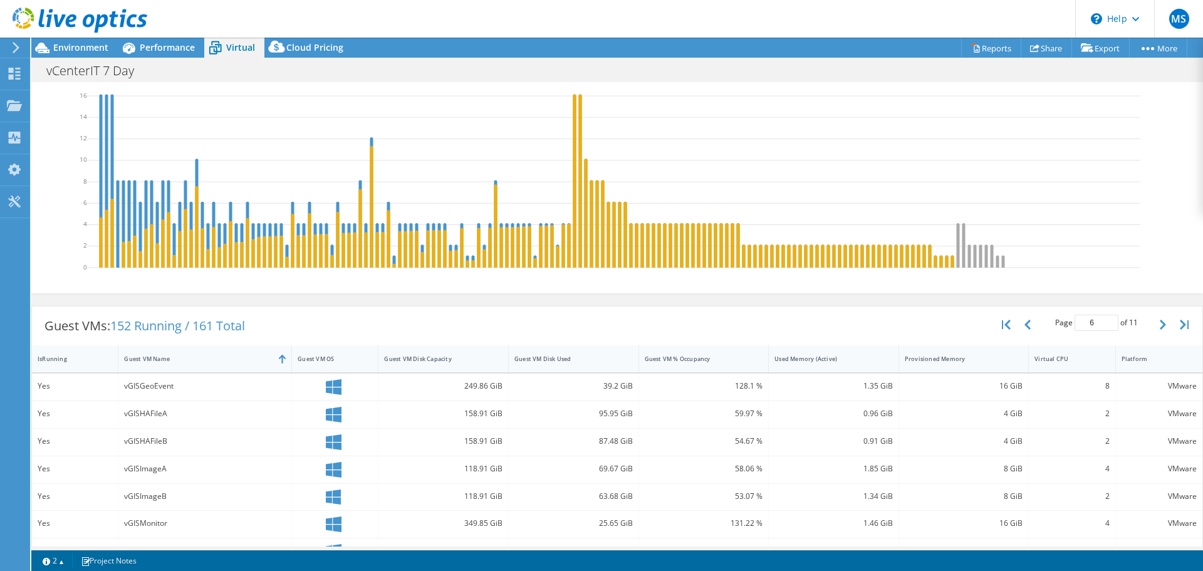
scroll to position [0, 0]
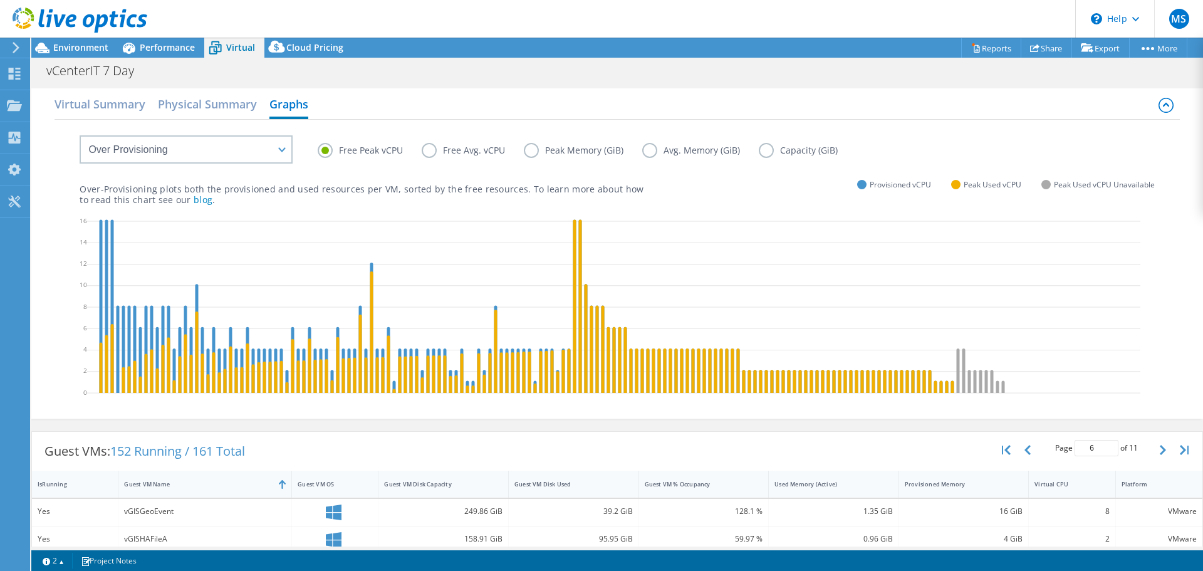
click at [651, 143] on label "Avg. Memory (GiB)" at bounding box center [700, 150] width 117 height 15
click at [0, 0] on input "Avg. Memory (GiB)" at bounding box center [0, 0] width 0 height 0
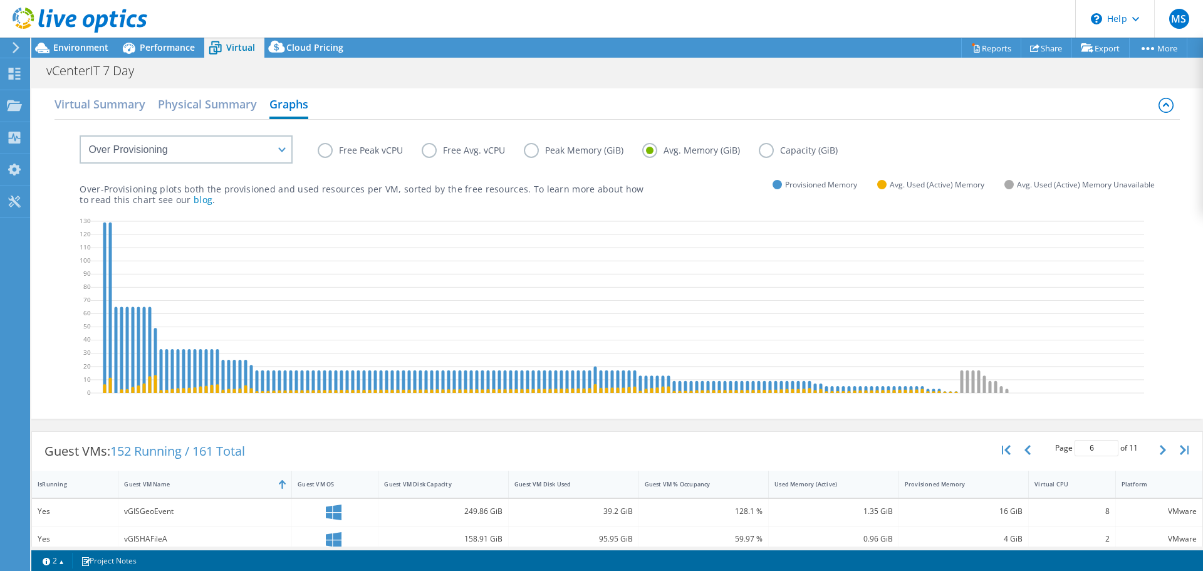
click at [533, 150] on label "Peak Memory (GiB)" at bounding box center [583, 150] width 118 height 15
click at [0, 0] on input "Peak Memory (GiB)" at bounding box center [0, 0] width 0 height 0
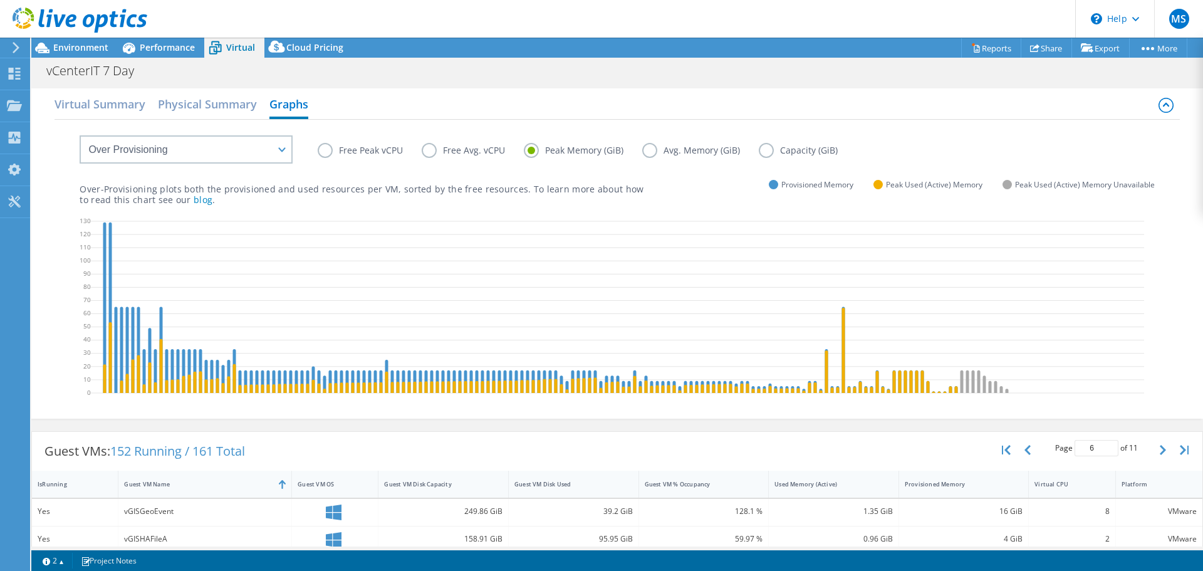
click at [327, 146] on label "Free Peak vCPU" at bounding box center [370, 150] width 104 height 15
click at [0, 0] on input "Free Peak vCPU" at bounding box center [0, 0] width 0 height 0
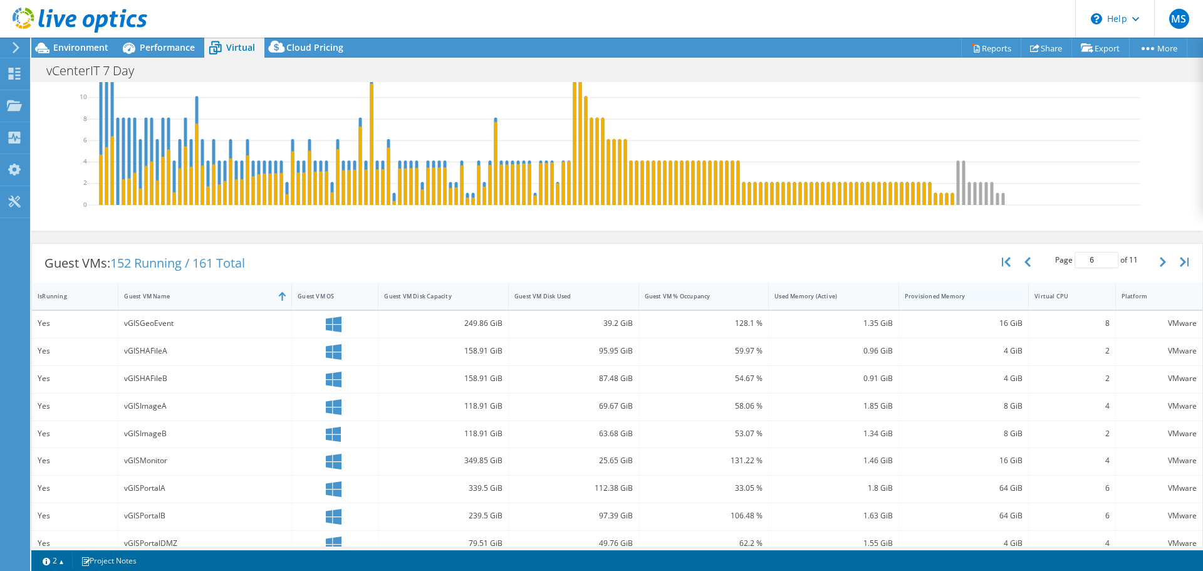
scroll to position [125, 0]
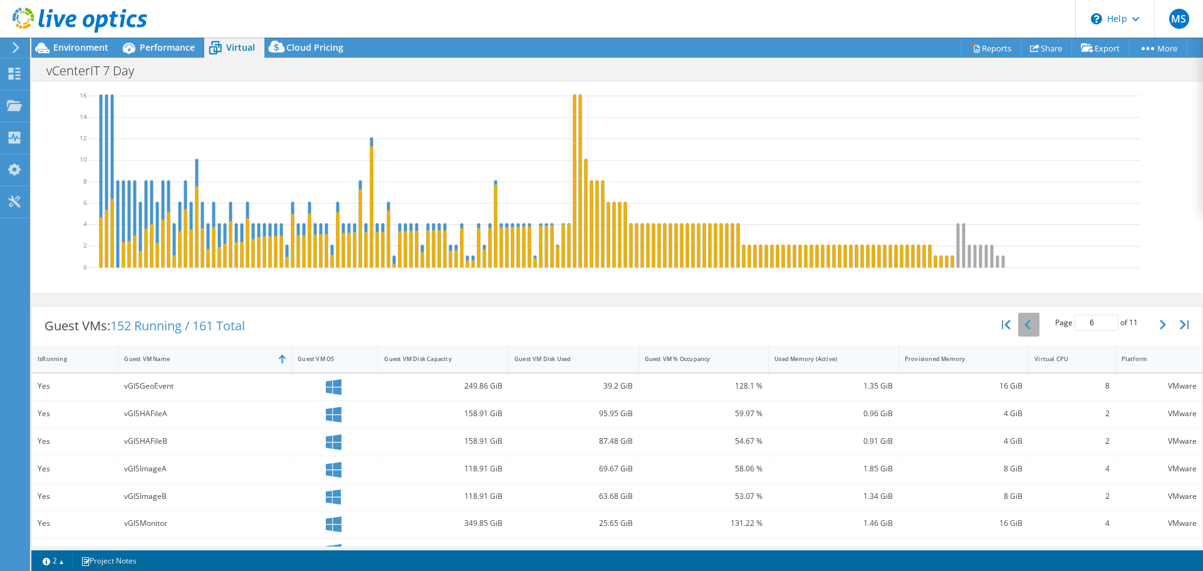
click at [1024, 325] on icon "button" at bounding box center [1027, 325] width 6 height 10
type input "5"
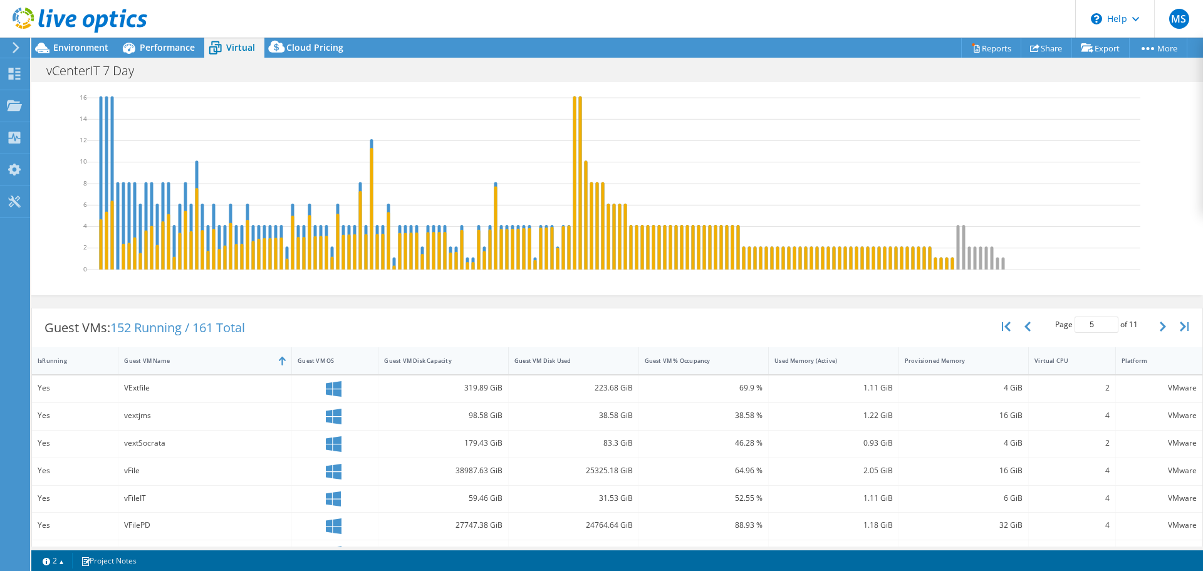
scroll to position [61, 0]
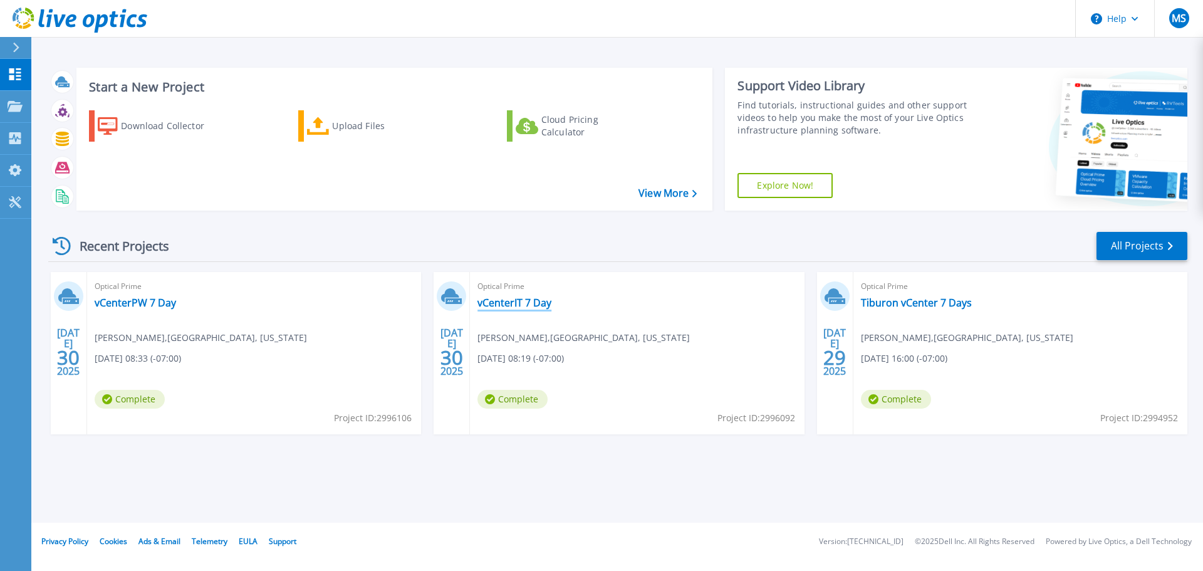
click at [525, 303] on link "vCenterIT 7 Day" at bounding box center [514, 302] width 74 height 13
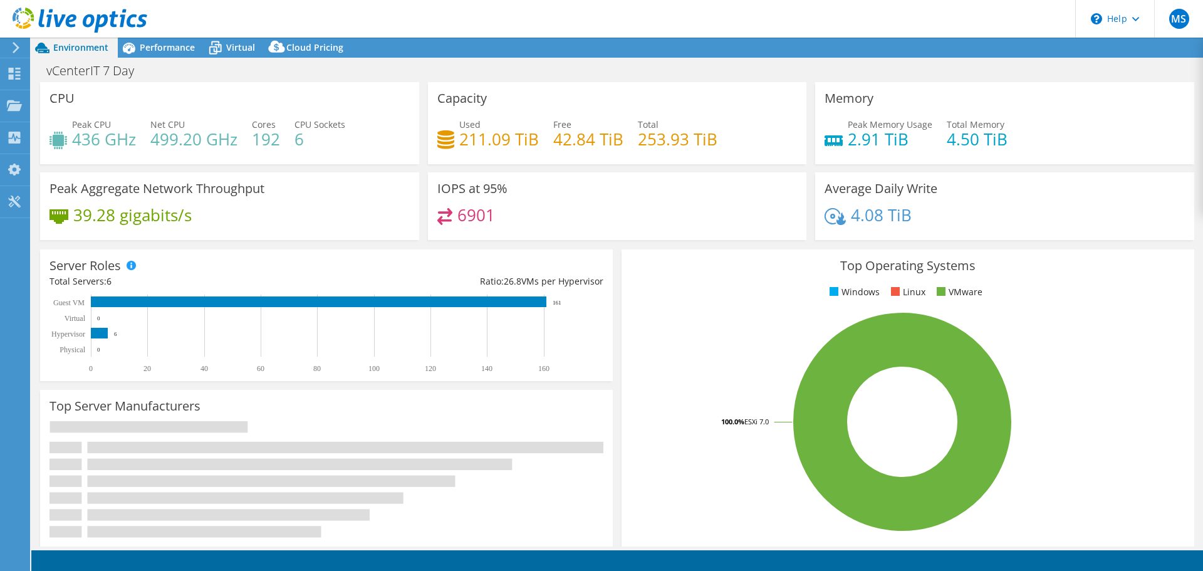
select select "USD"
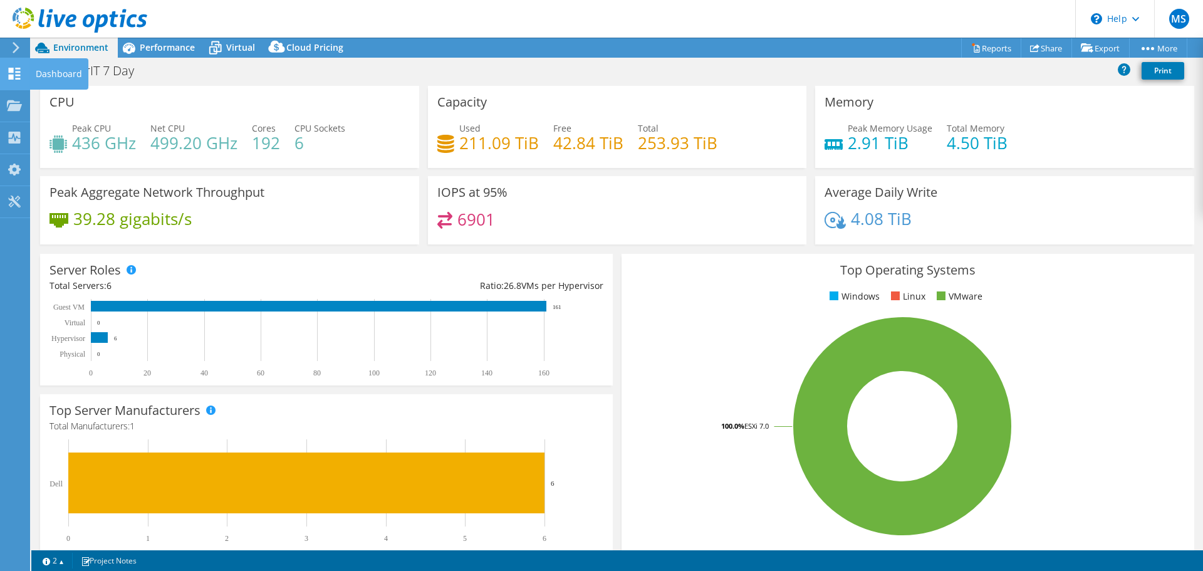
click at [18, 70] on icon at bounding box center [14, 74] width 15 height 12
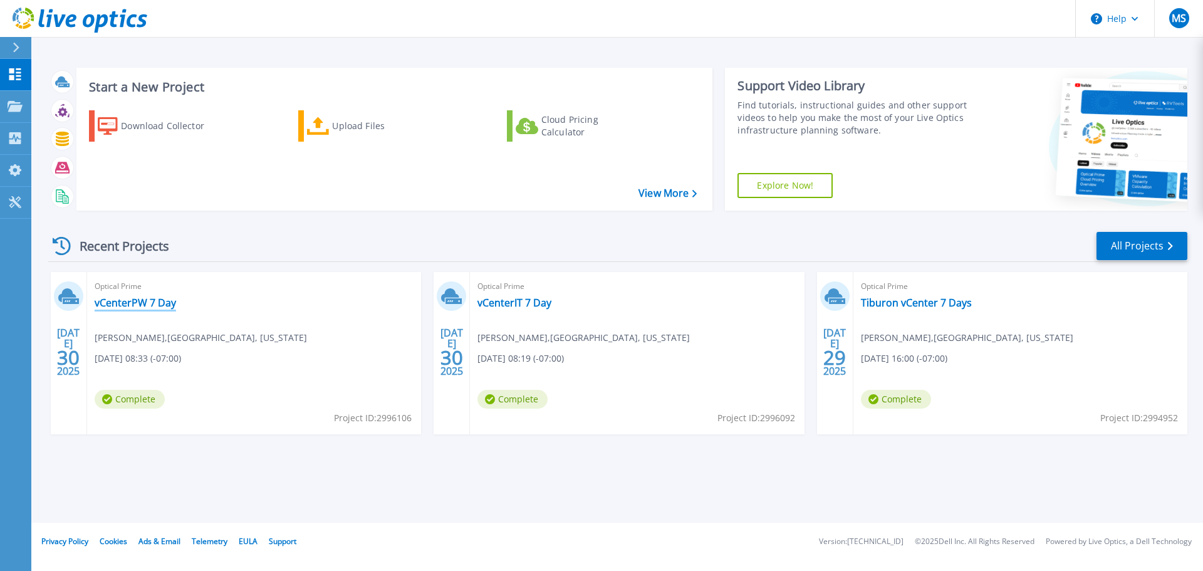
click at [123, 303] on link "vCenterPW 7 Day" at bounding box center [135, 302] width 81 height 13
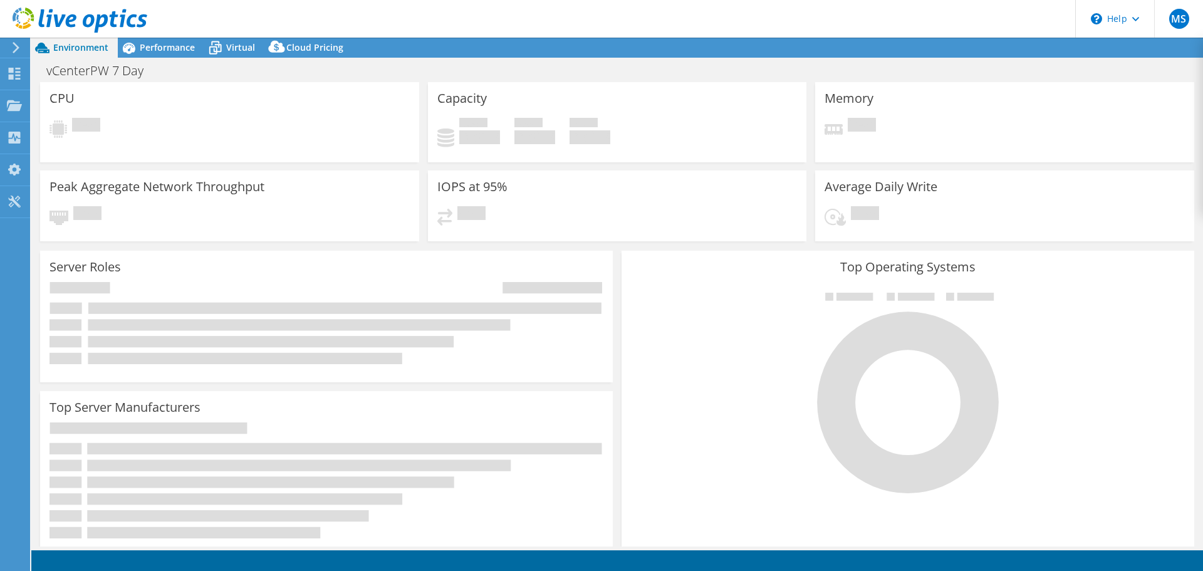
select select "USD"
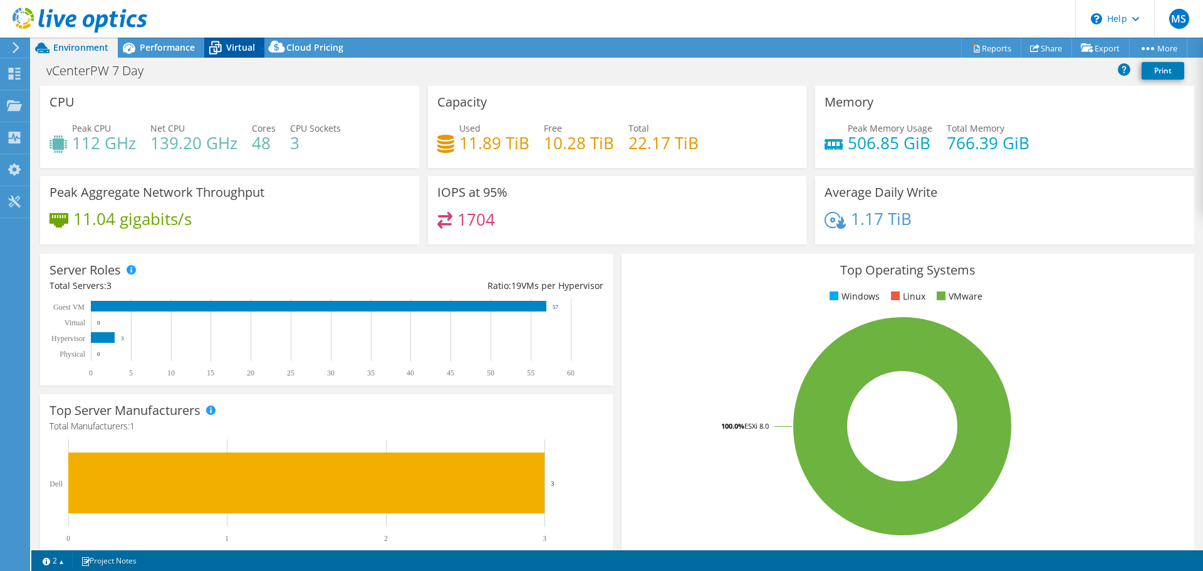
click at [229, 43] on span "Virtual" at bounding box center [240, 47] width 29 height 12
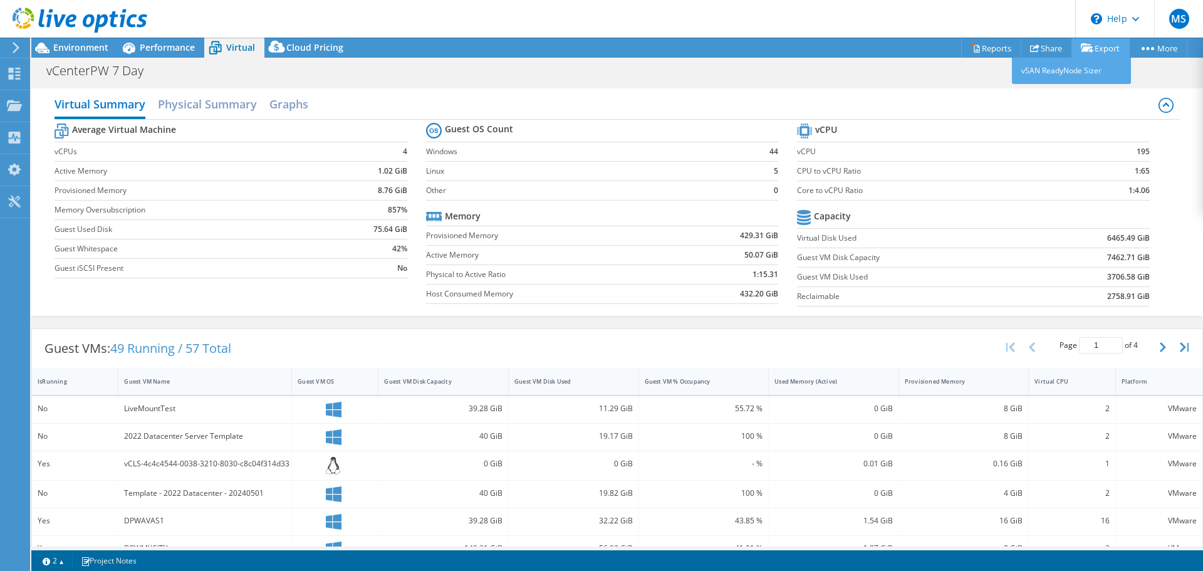
click at [1102, 49] on link "Export" at bounding box center [1100, 47] width 58 height 19
click at [1061, 72] on link "vSAN ReadyNode Sizer" at bounding box center [1071, 71] width 119 height 26
click at [982, 46] on link "Reports" at bounding box center [991, 47] width 60 height 19
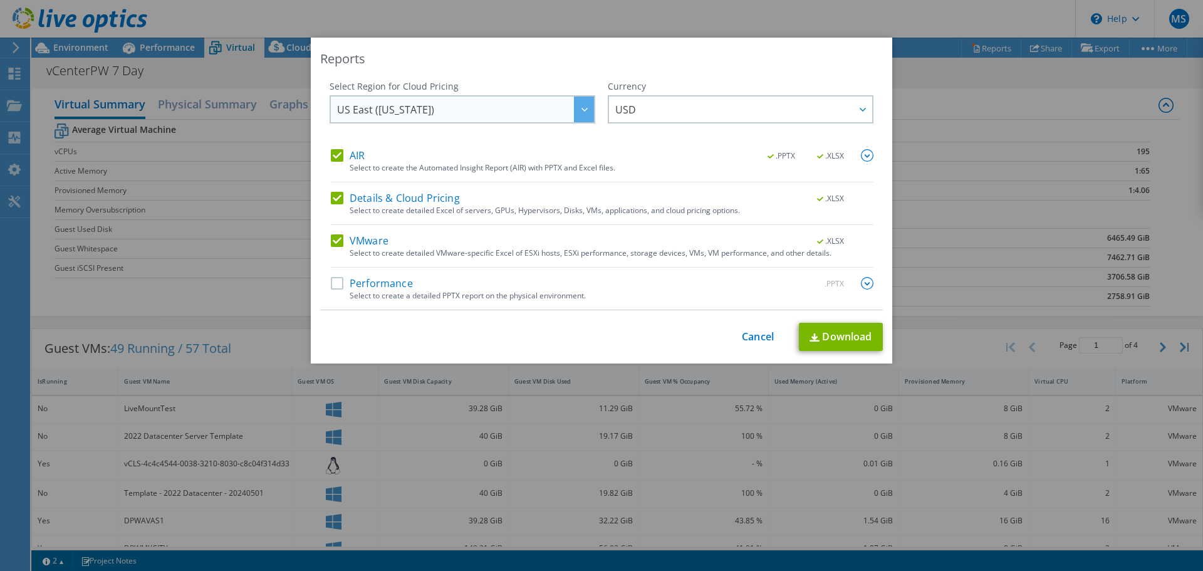
click at [575, 113] on div at bounding box center [584, 109] width 20 height 26
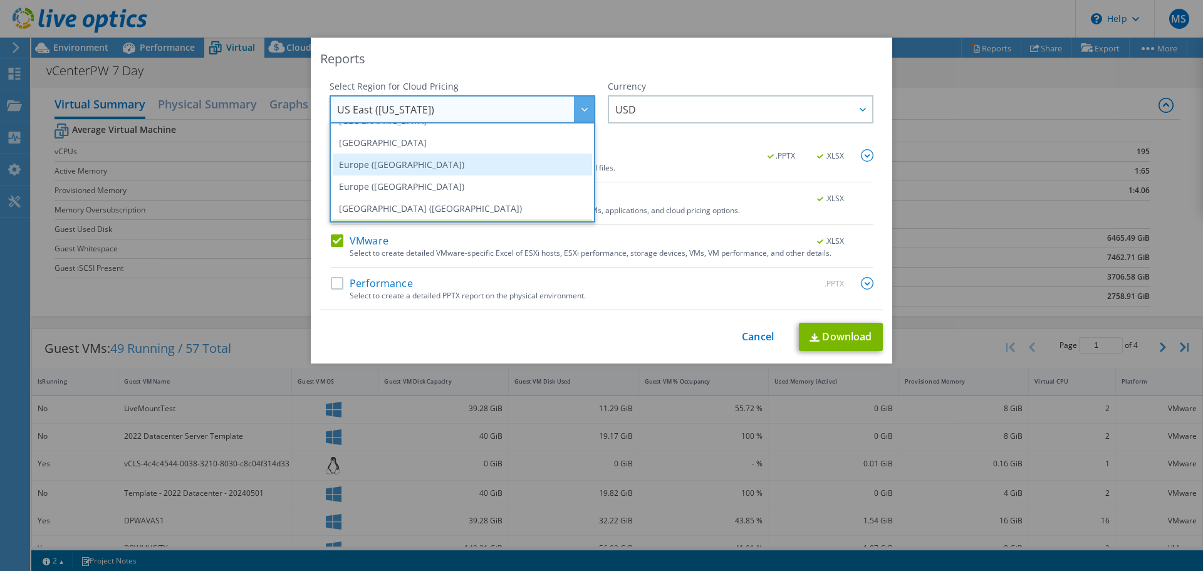
scroll to position [169, 0]
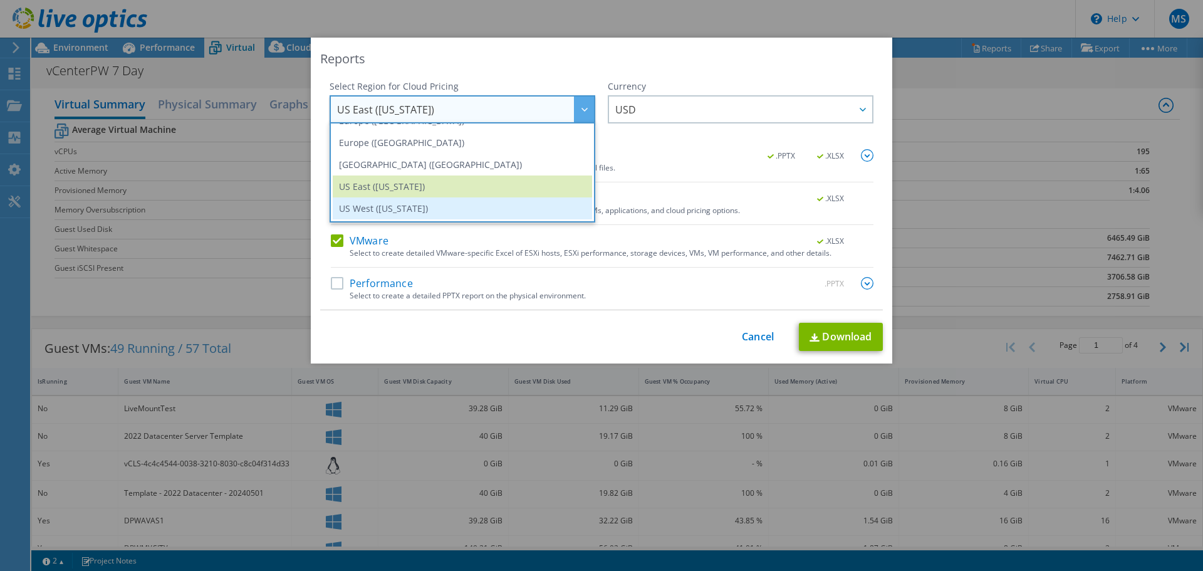
click at [398, 210] on li "US West ([US_STATE])" at bounding box center [462, 208] width 259 height 22
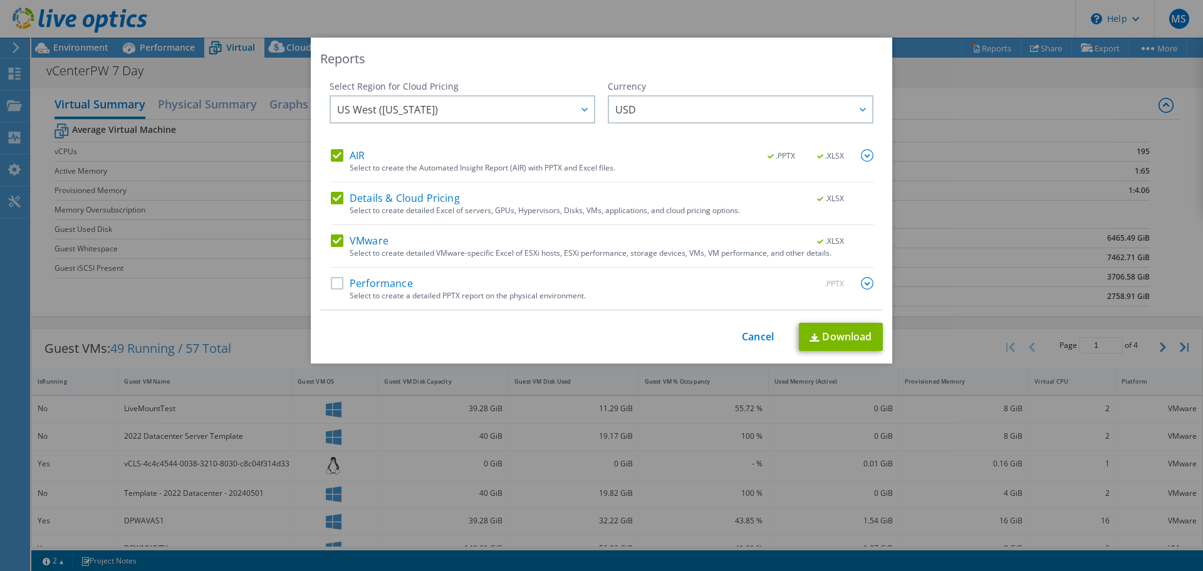
click at [333, 278] on label "Performance" at bounding box center [372, 283] width 82 height 13
click at [0, 0] on input "Performance" at bounding box center [0, 0] width 0 height 0
click at [868, 284] on img at bounding box center [867, 283] width 13 height 13
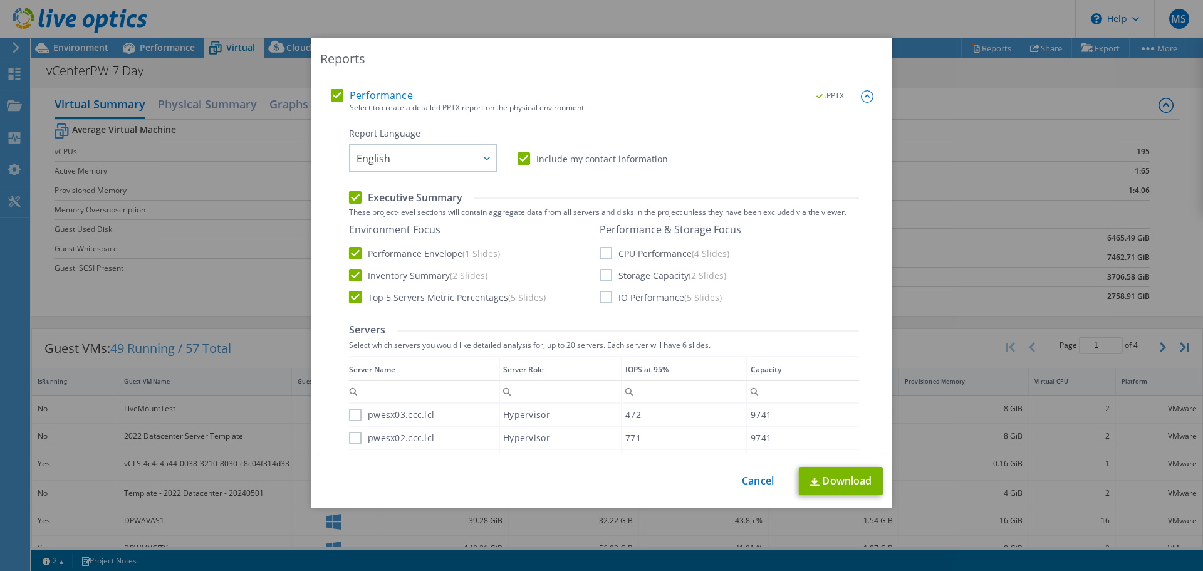
scroll to position [251, 0]
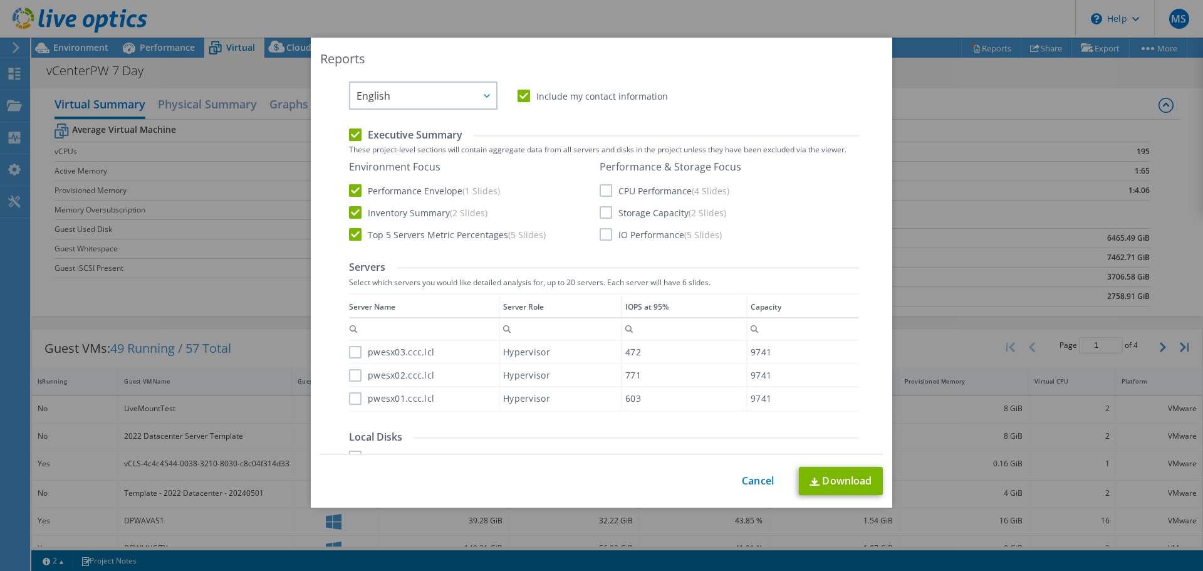
click at [353, 351] on label "pwesx03.ccc.lcl" at bounding box center [391, 352] width 85 height 13
click at [0, 0] on input "pwesx03.ccc.lcl" at bounding box center [0, 0] width 0 height 0
click at [349, 374] on label "pwesx02.ccc.lcl" at bounding box center [391, 375] width 85 height 13
click at [0, 0] on input "pwesx02.ccc.lcl" at bounding box center [0, 0] width 0 height 0
click at [352, 396] on label "pwesx01.ccc.lcl" at bounding box center [391, 398] width 85 height 13
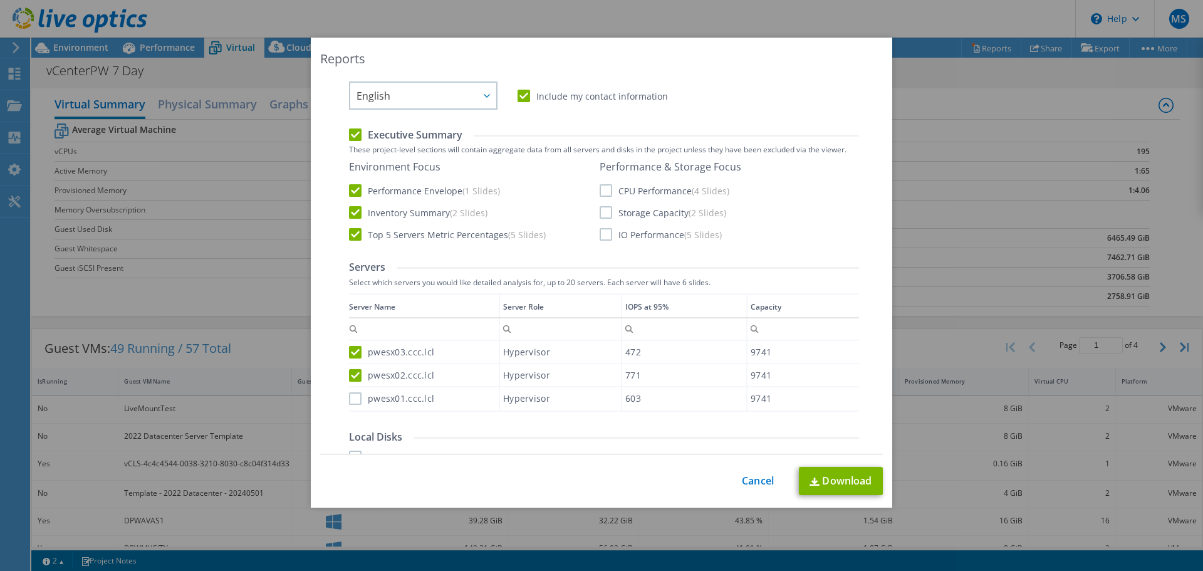
click at [0, 0] on input "pwesx01.ccc.lcl" at bounding box center [0, 0] width 0 height 0
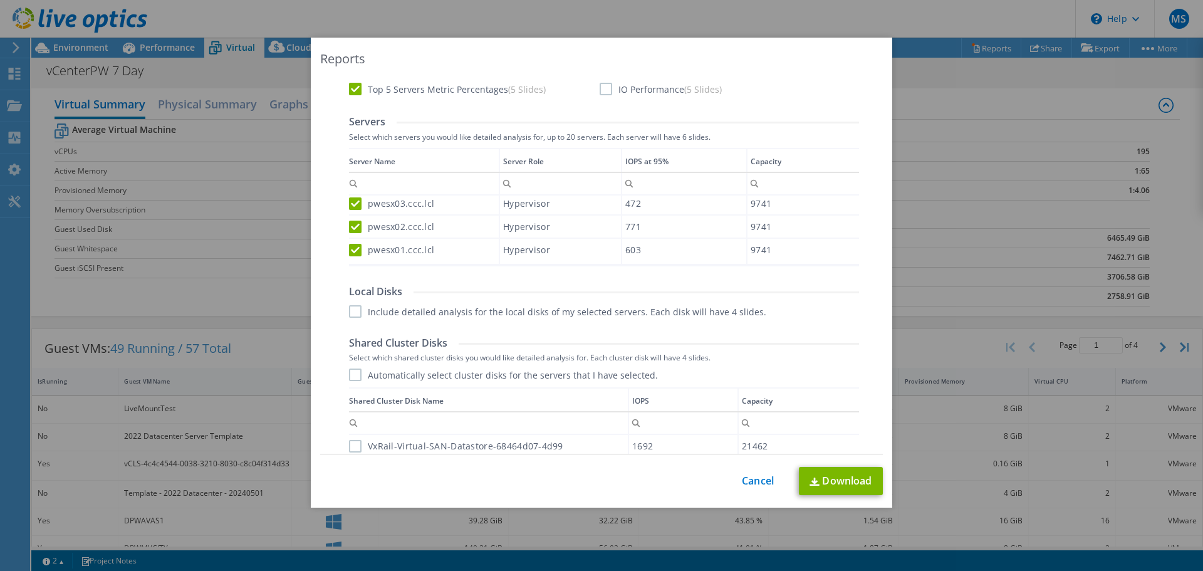
scroll to position [208, 0]
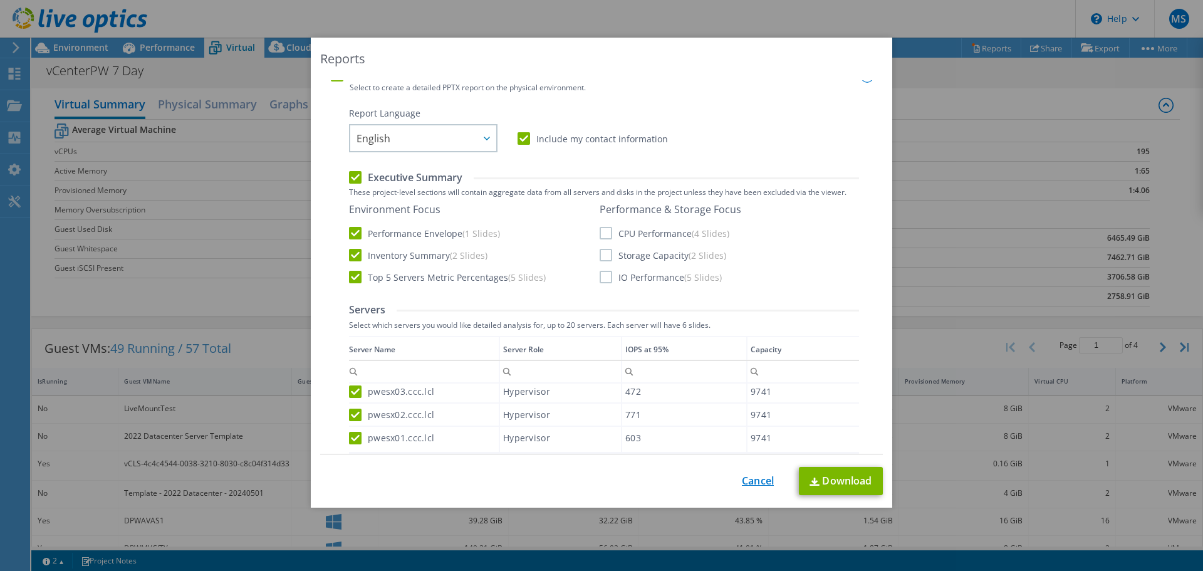
click at [750, 481] on link "Cancel" at bounding box center [758, 481] width 32 height 12
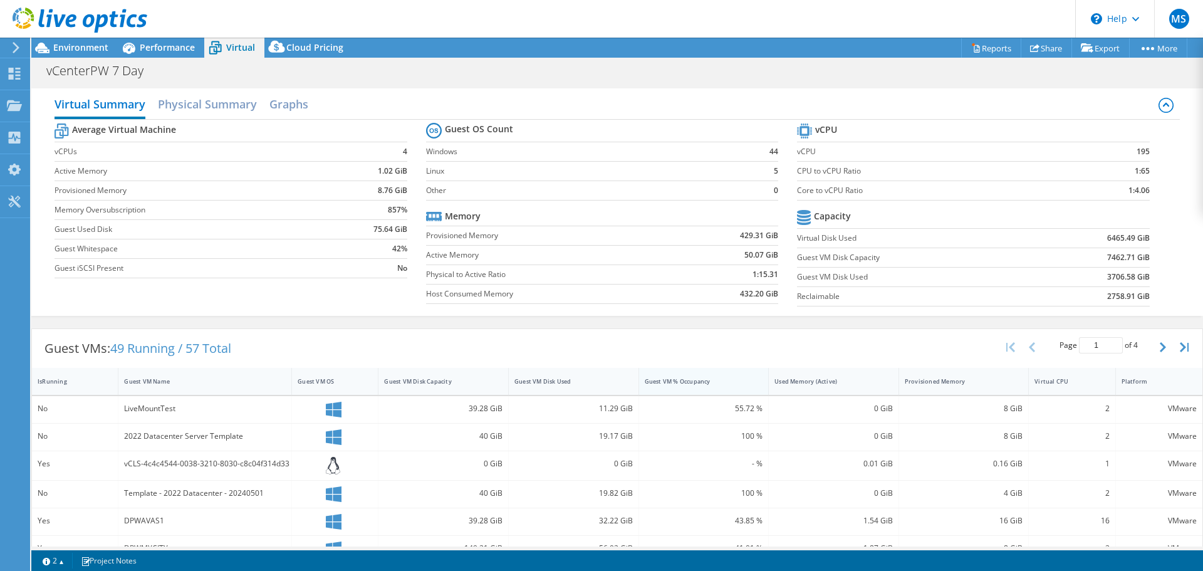
click at [697, 385] on div "Guest VM % Occupancy" at bounding box center [696, 381] width 115 height 19
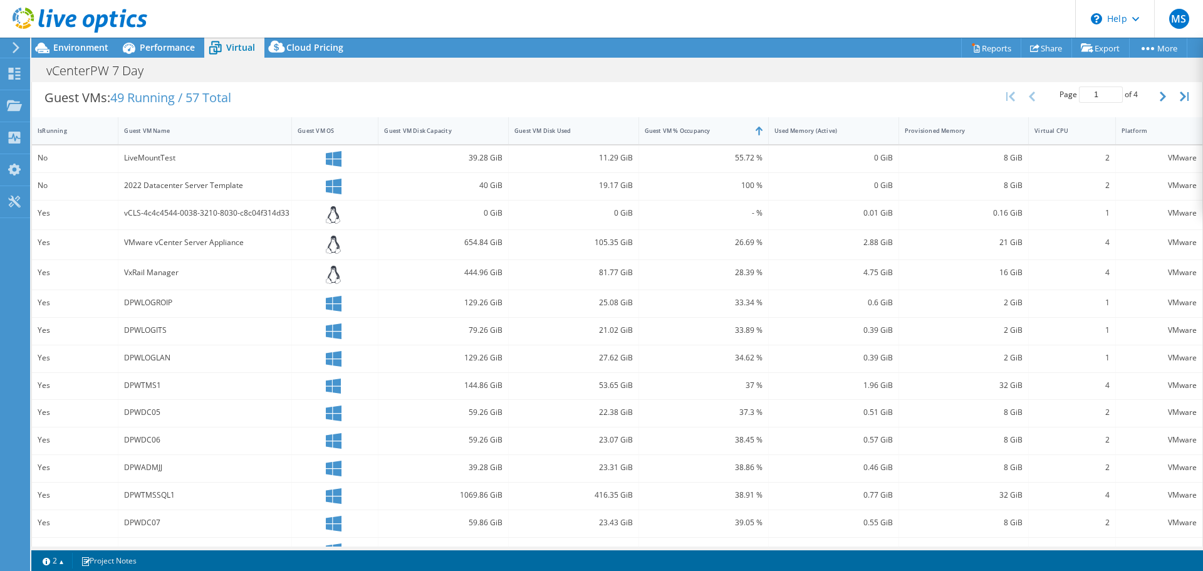
scroll to position [0, 0]
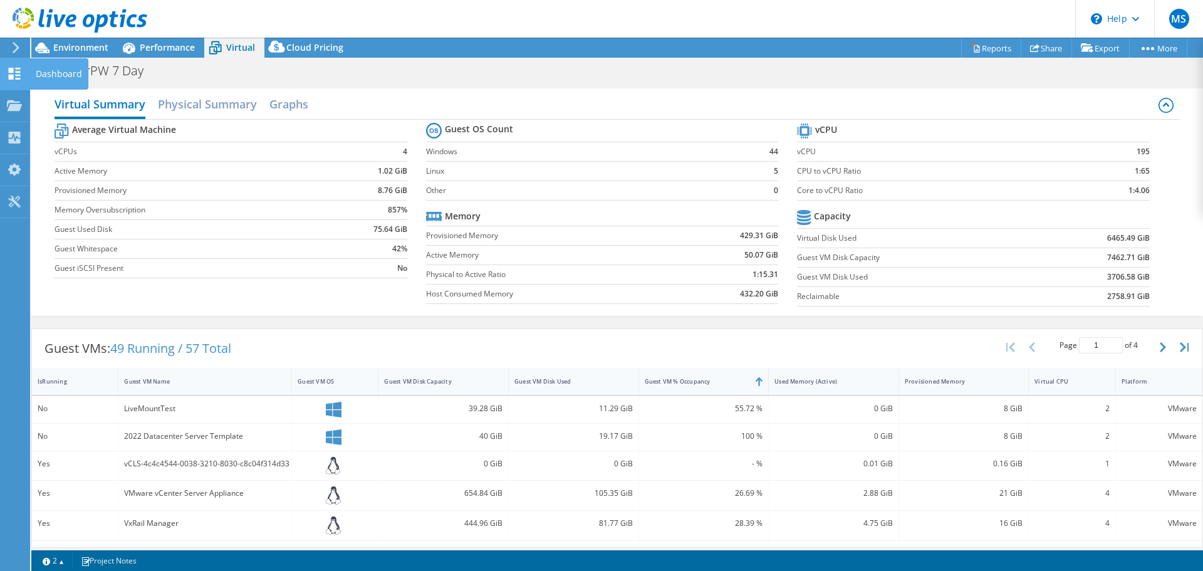
click at [16, 76] on use at bounding box center [15, 74] width 12 height 12
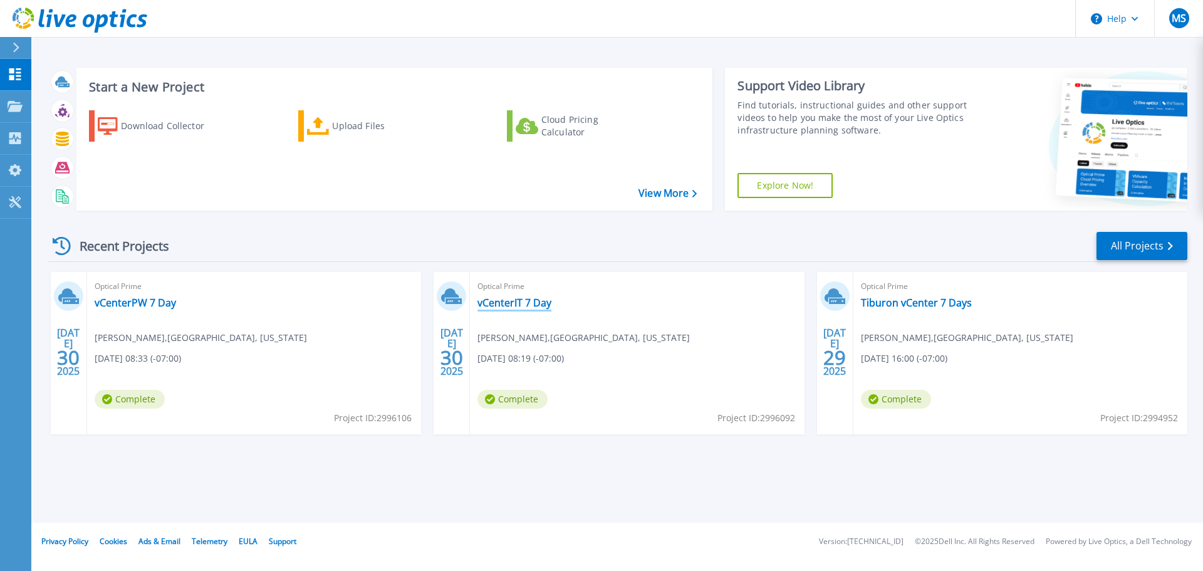
click at [522, 305] on link "vCenterIT 7 Day" at bounding box center [514, 302] width 74 height 13
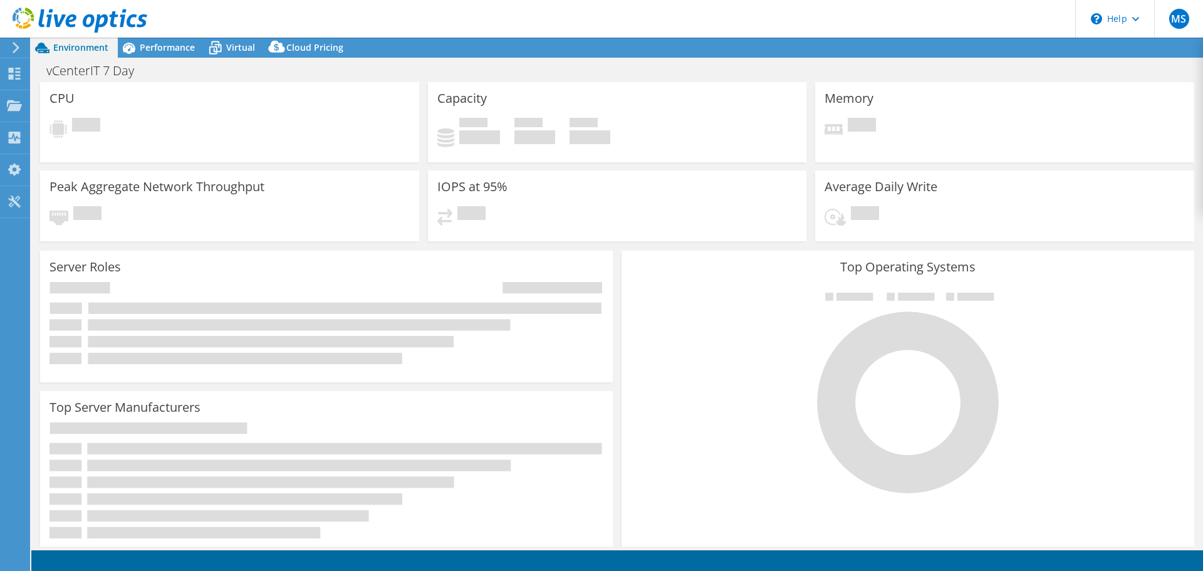
select select "USD"
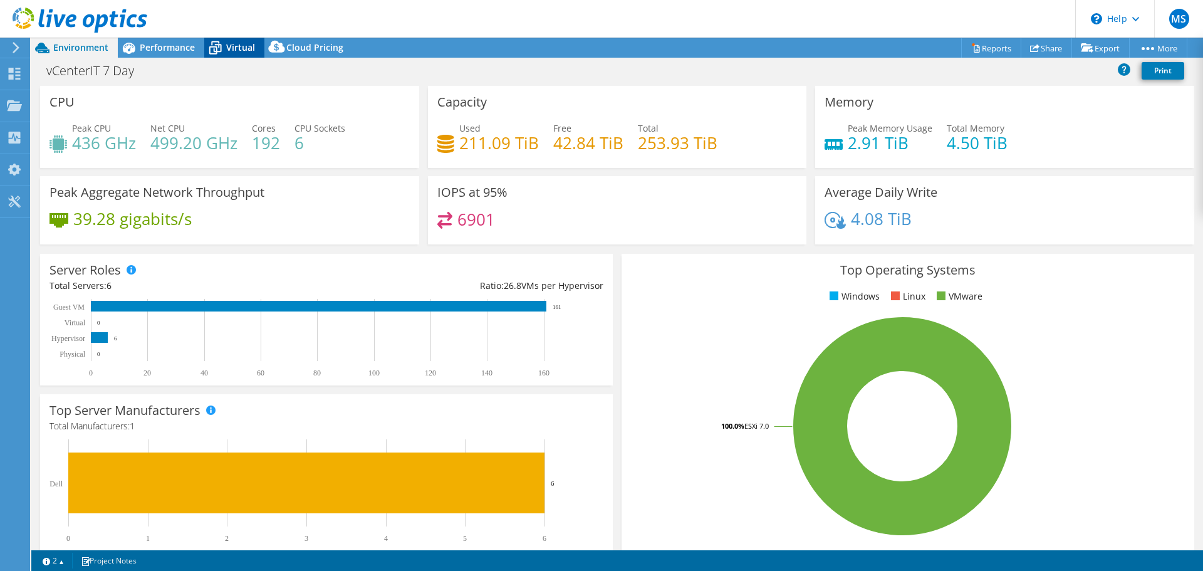
click at [236, 48] on span "Virtual" at bounding box center [240, 47] width 29 height 12
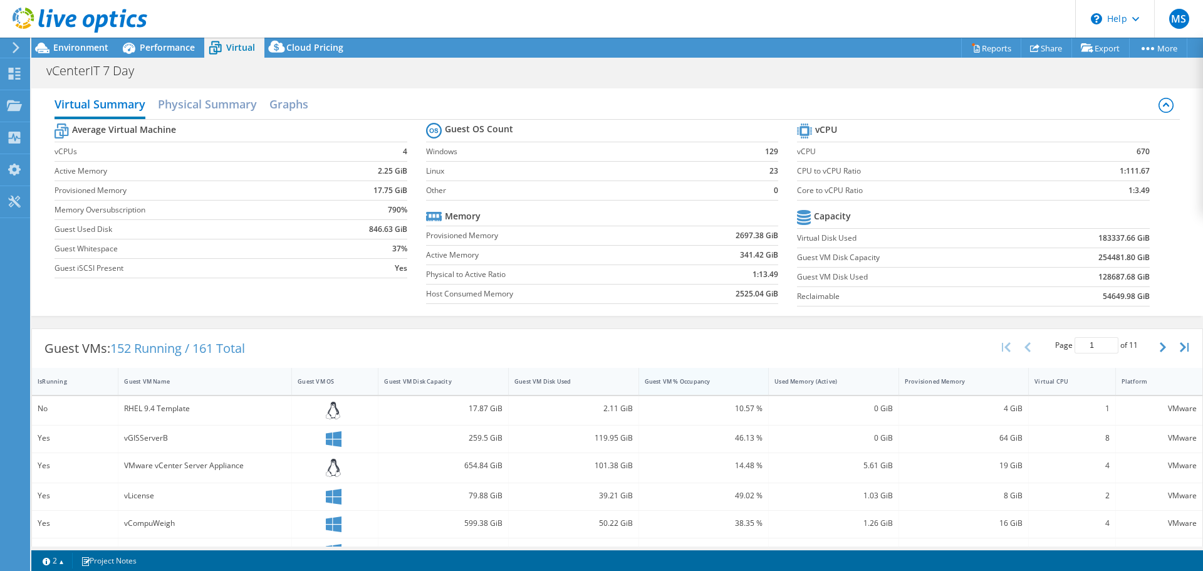
scroll to position [63, 0]
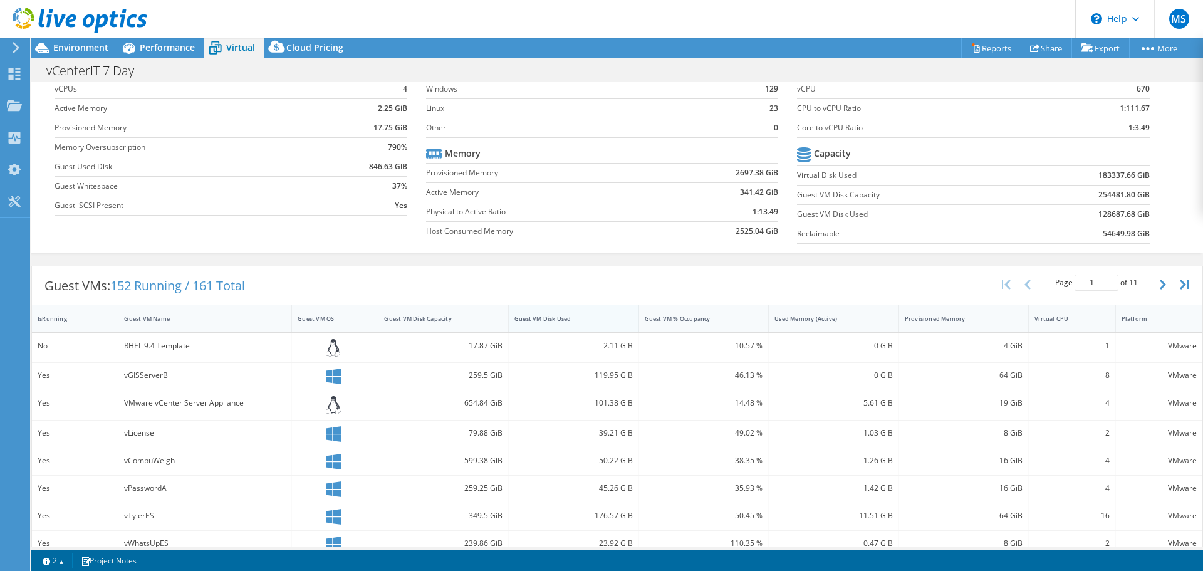
click at [537, 317] on div "Guest VM Disk Used" at bounding box center [565, 319] width 103 height 8
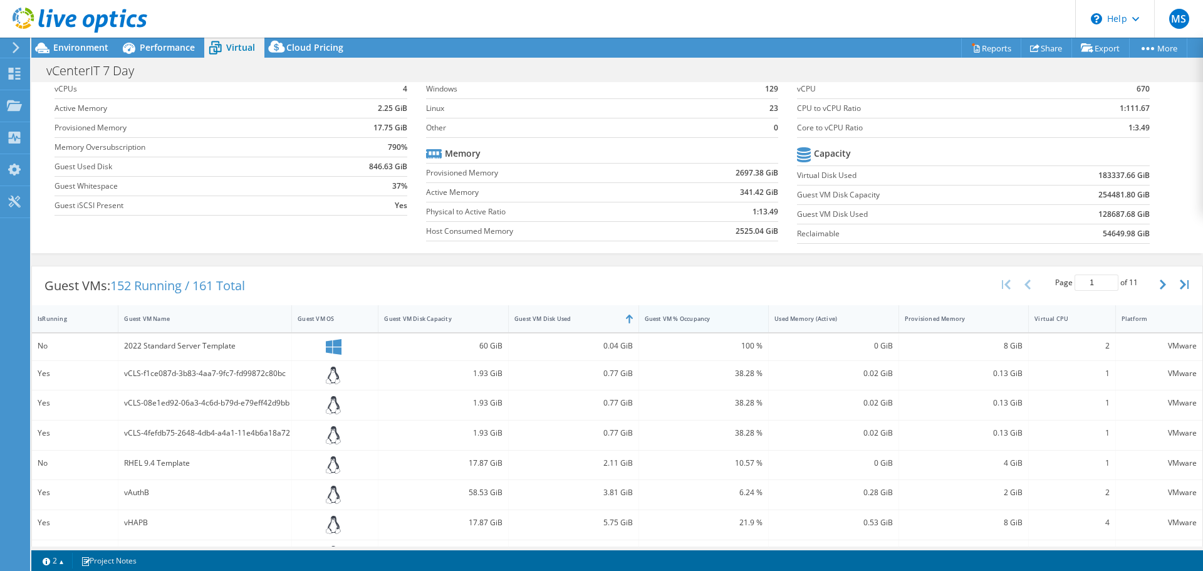
click at [716, 318] on div "Guest VM % Occupancy" at bounding box center [696, 319] width 103 height 8
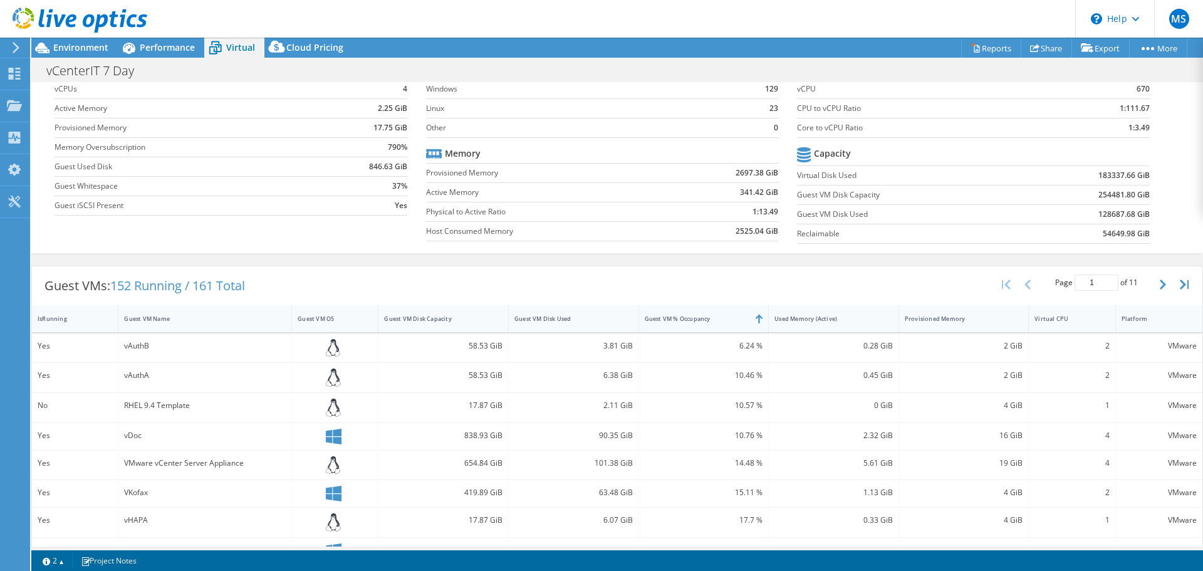
click at [716, 318] on div "Guest VM % Occupancy" at bounding box center [696, 319] width 103 height 8
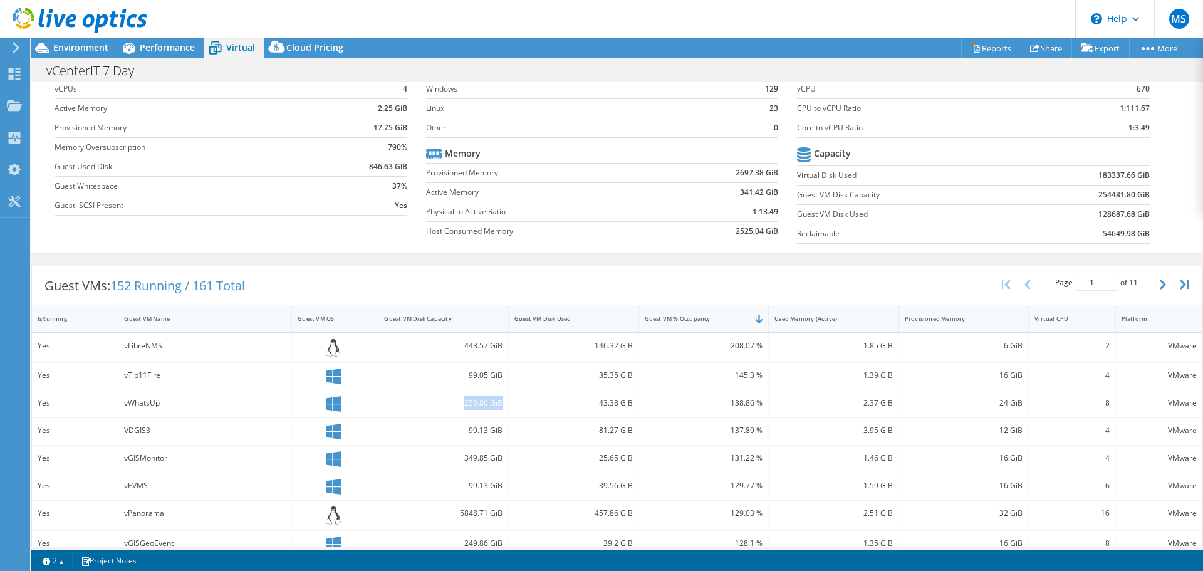
drag, startPoint x: 458, startPoint y: 402, endPoint x: 499, endPoint y: 402, distance: 40.7
click at [499, 402] on div "259.86 GiB" at bounding box center [443, 403] width 130 height 27
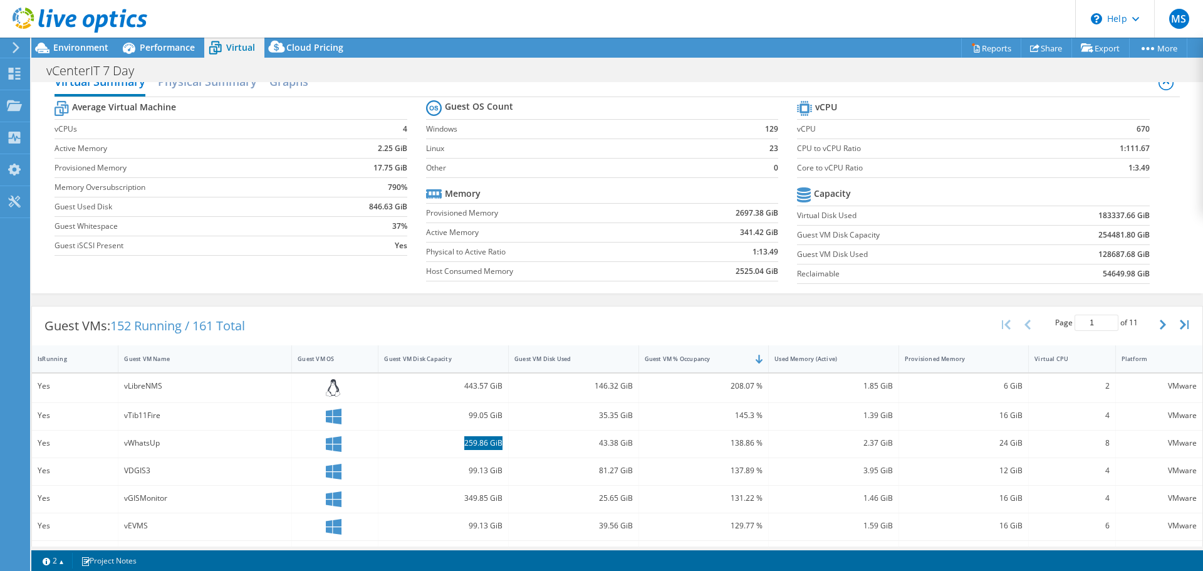
scroll to position [0, 0]
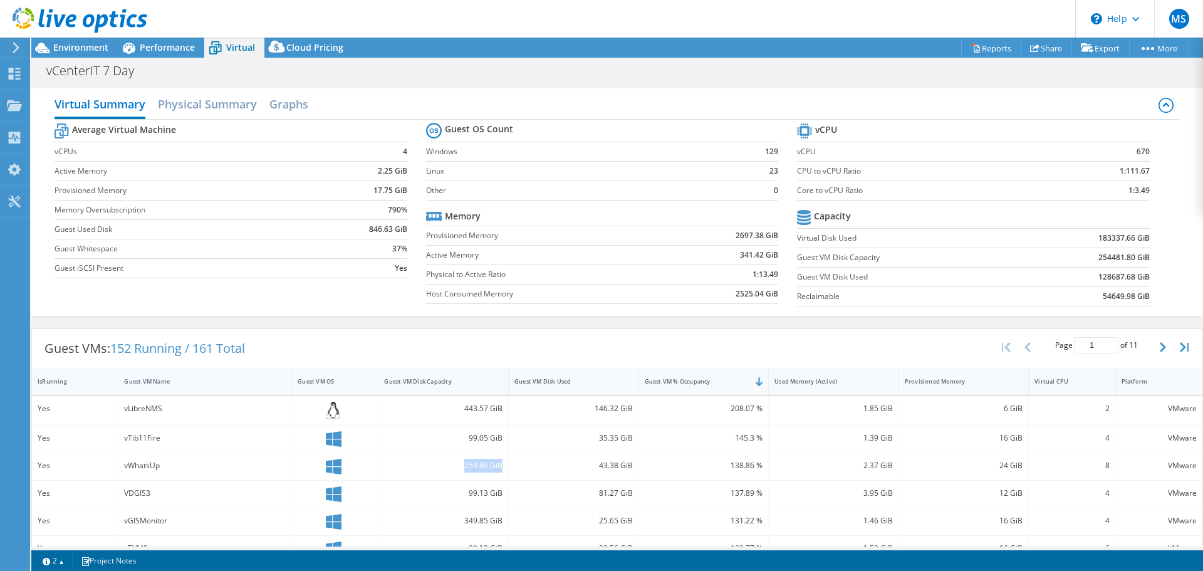
click at [185, 383] on div "Guest VM Name" at bounding box center [197, 381] width 147 height 8
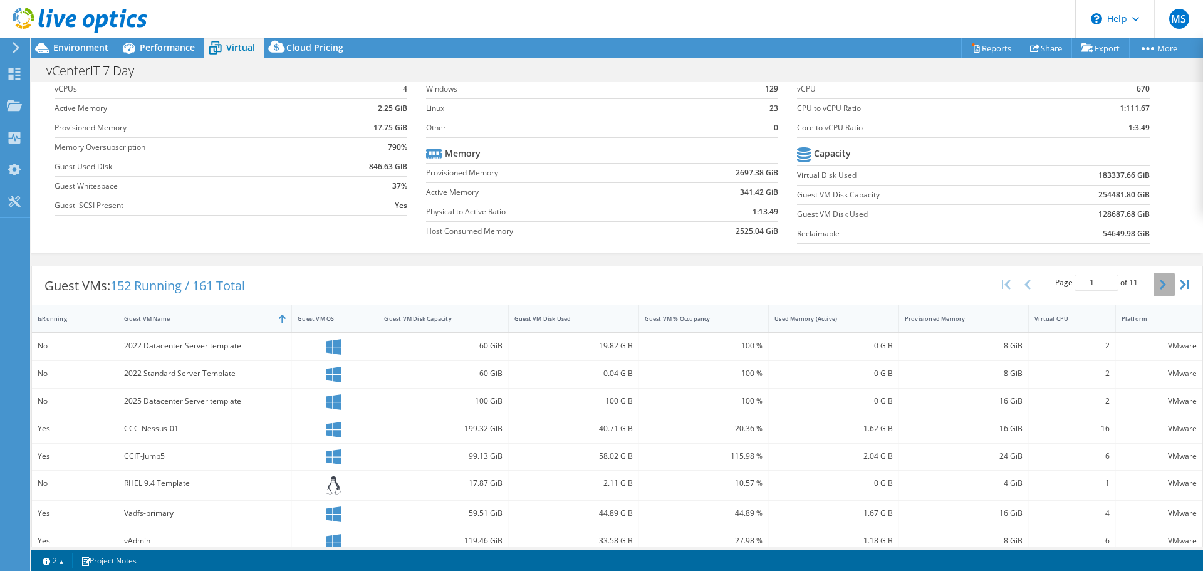
click at [1160, 283] on icon "button" at bounding box center [1163, 284] width 6 height 10
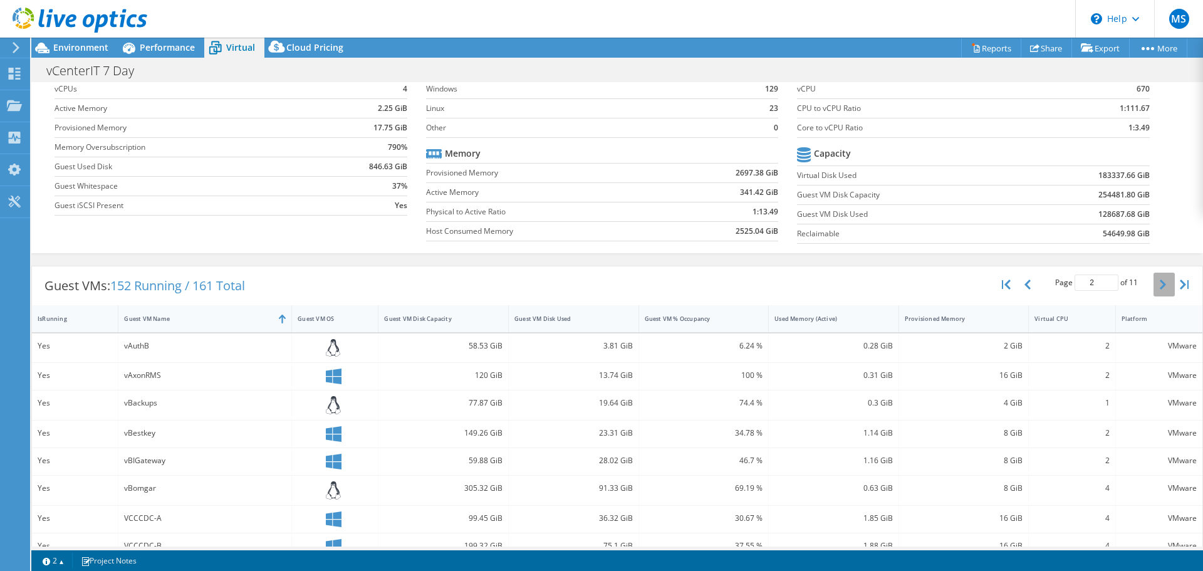
click at [1157, 282] on button "button" at bounding box center [1164, 285] width 21 height 24
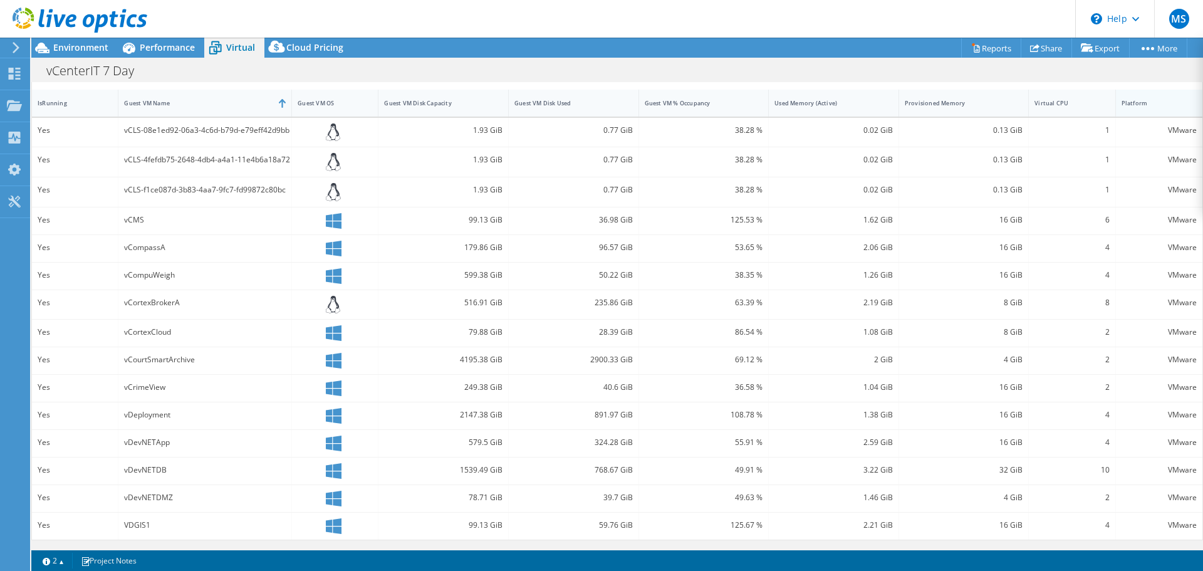
scroll to position [90, 0]
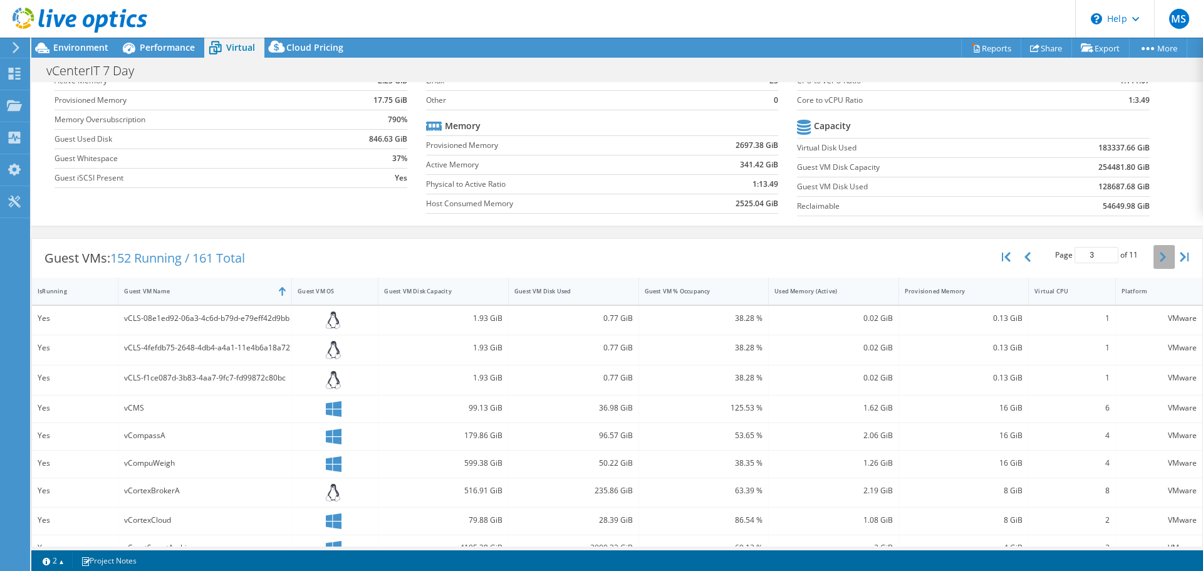
click at [1160, 260] on icon "button" at bounding box center [1163, 257] width 6 height 10
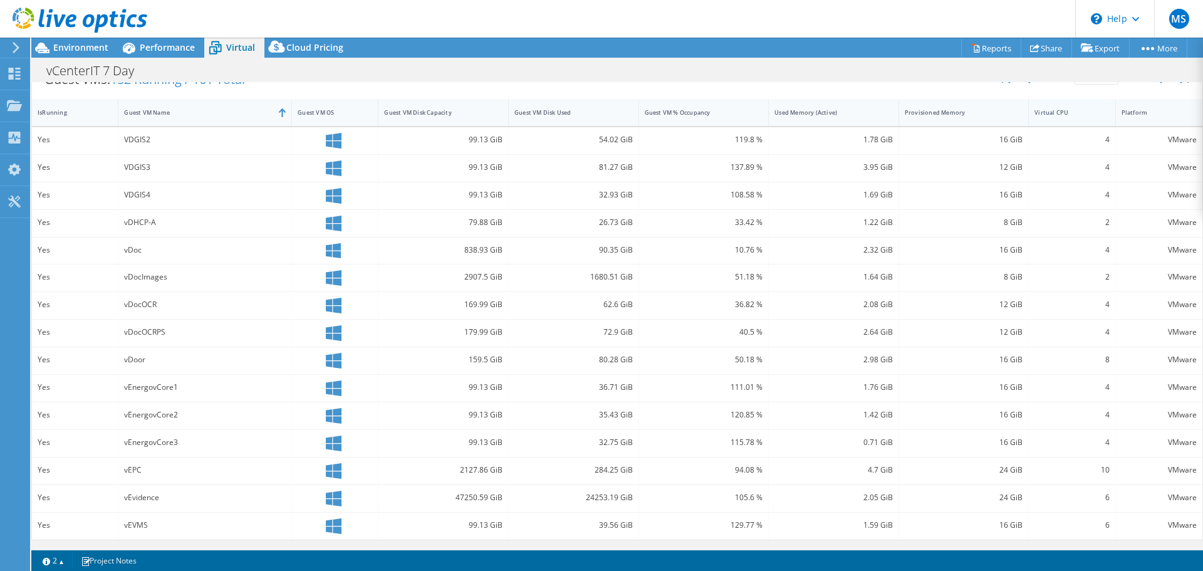
scroll to position [0, 0]
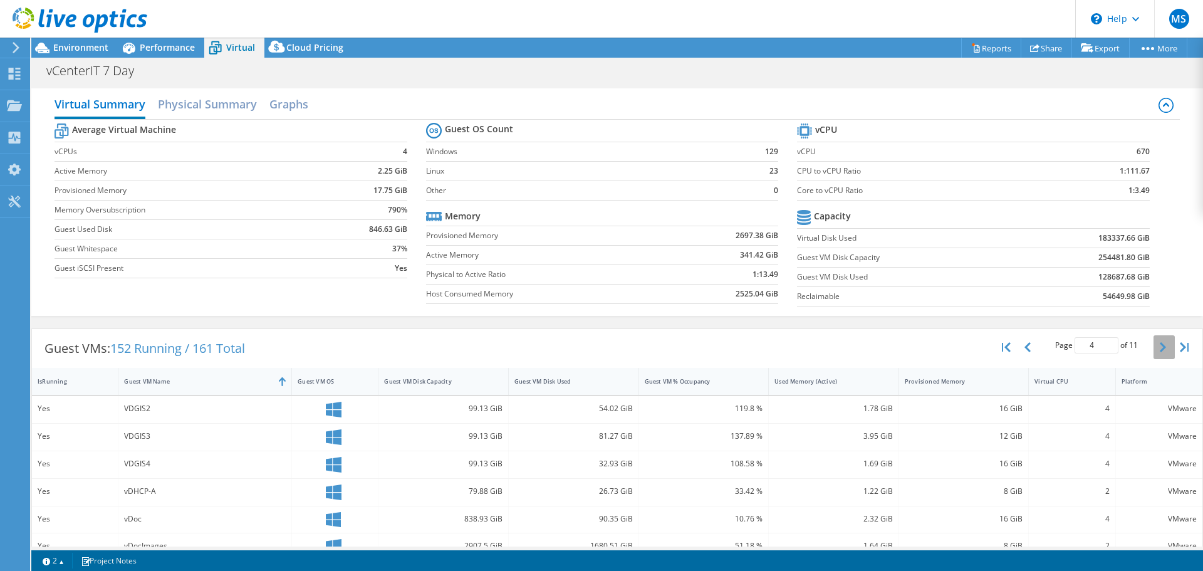
click at [1160, 345] on icon "button" at bounding box center [1163, 347] width 6 height 10
click at [1160, 346] on icon "button" at bounding box center [1163, 347] width 6 height 10
click at [1164, 348] on button "button" at bounding box center [1164, 347] width 21 height 24
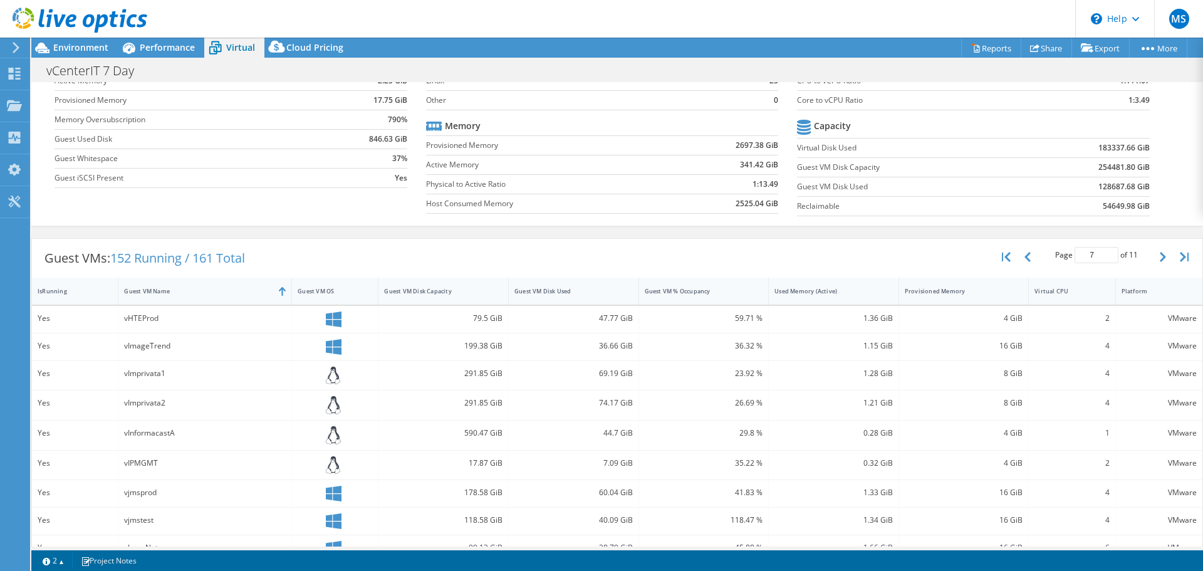
scroll to position [28, 0]
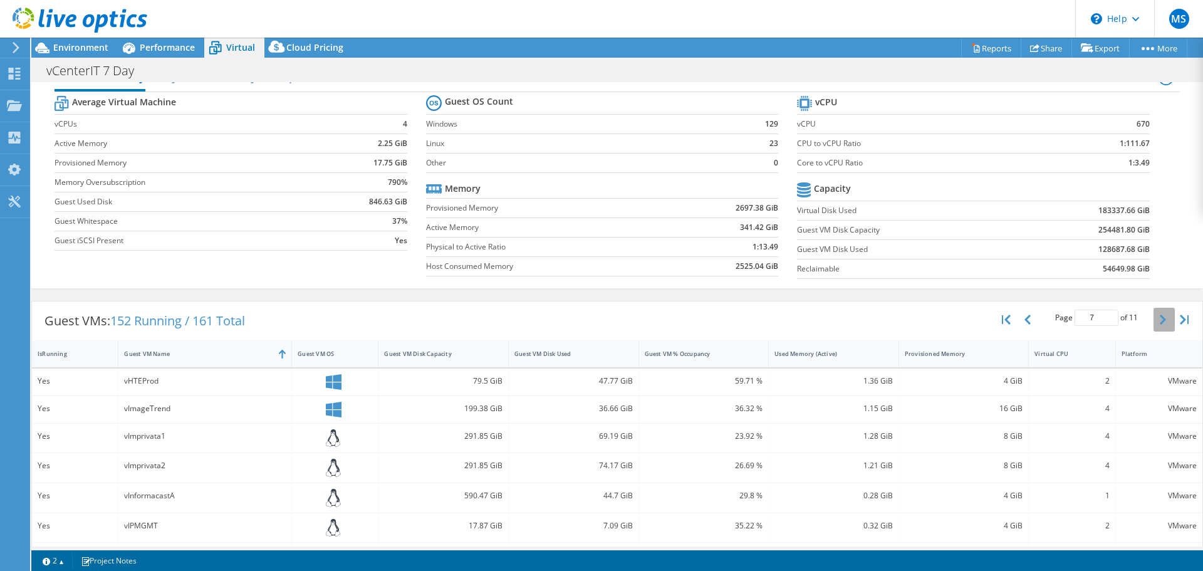
click at [1160, 321] on icon "button" at bounding box center [1163, 320] width 6 height 10
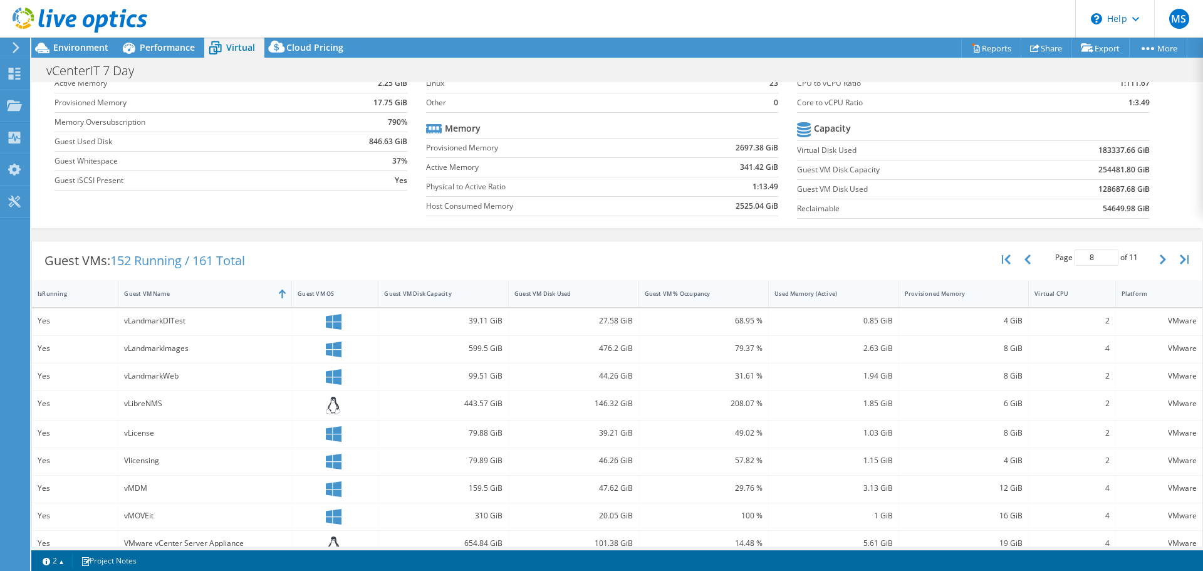
scroll to position [213, 0]
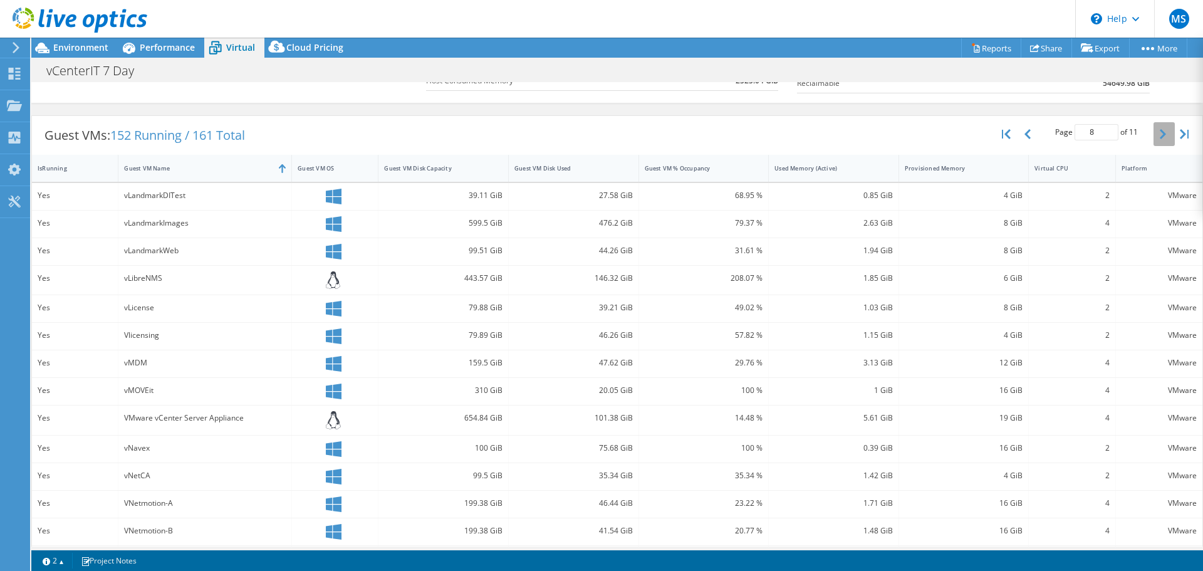
click at [1154, 136] on button "button" at bounding box center [1164, 134] width 21 height 24
click at [1160, 135] on icon "button" at bounding box center [1163, 134] width 6 height 10
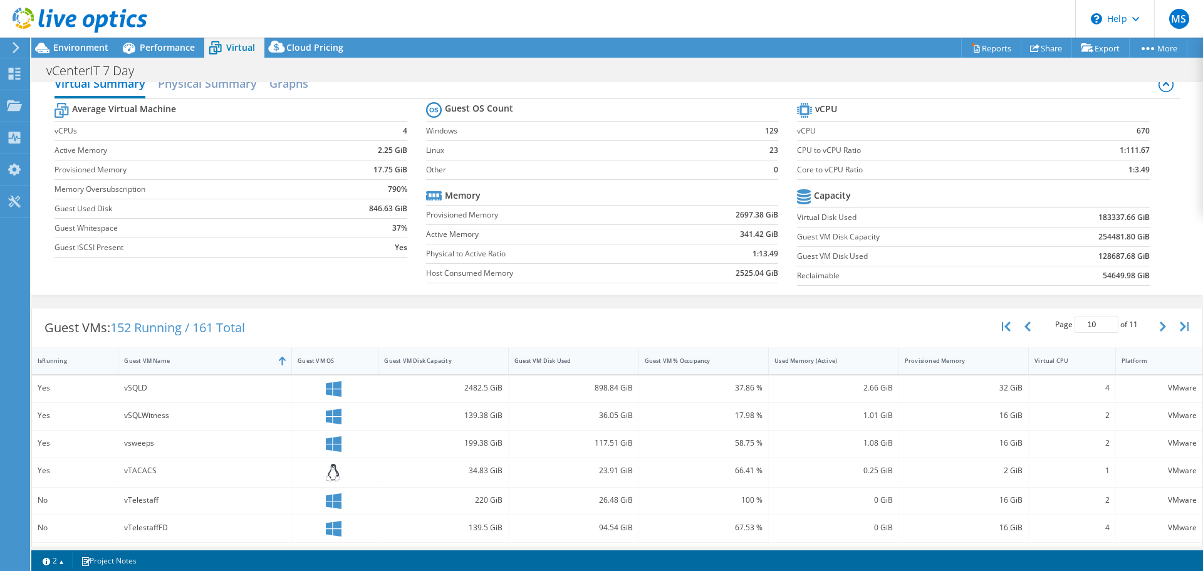
scroll to position [0, 0]
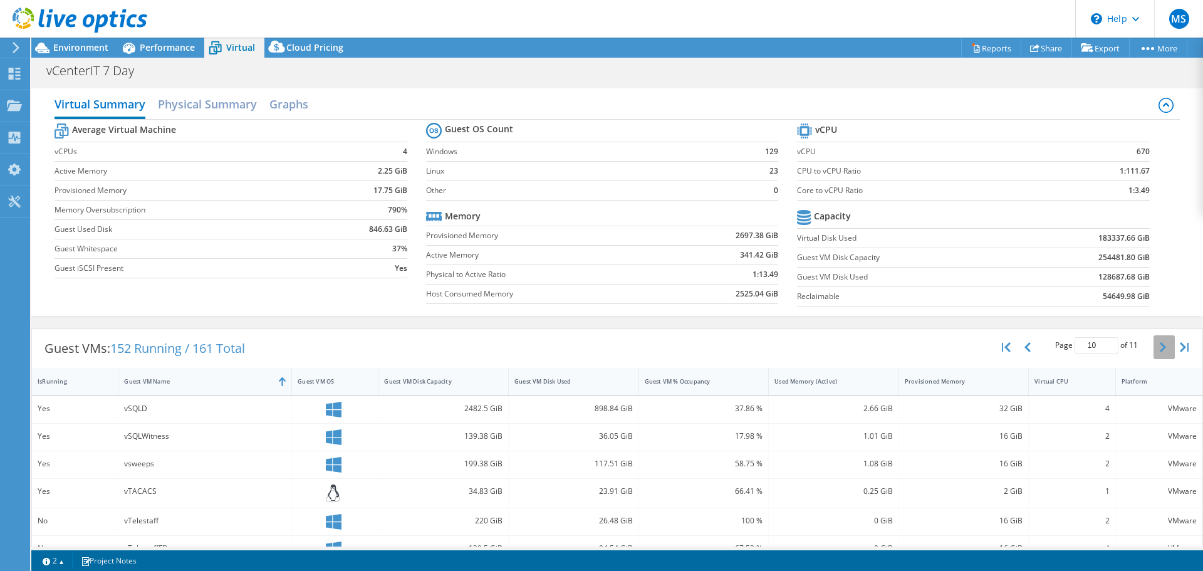
click at [1160, 349] on button "button" at bounding box center [1164, 347] width 21 height 24
type input "11"
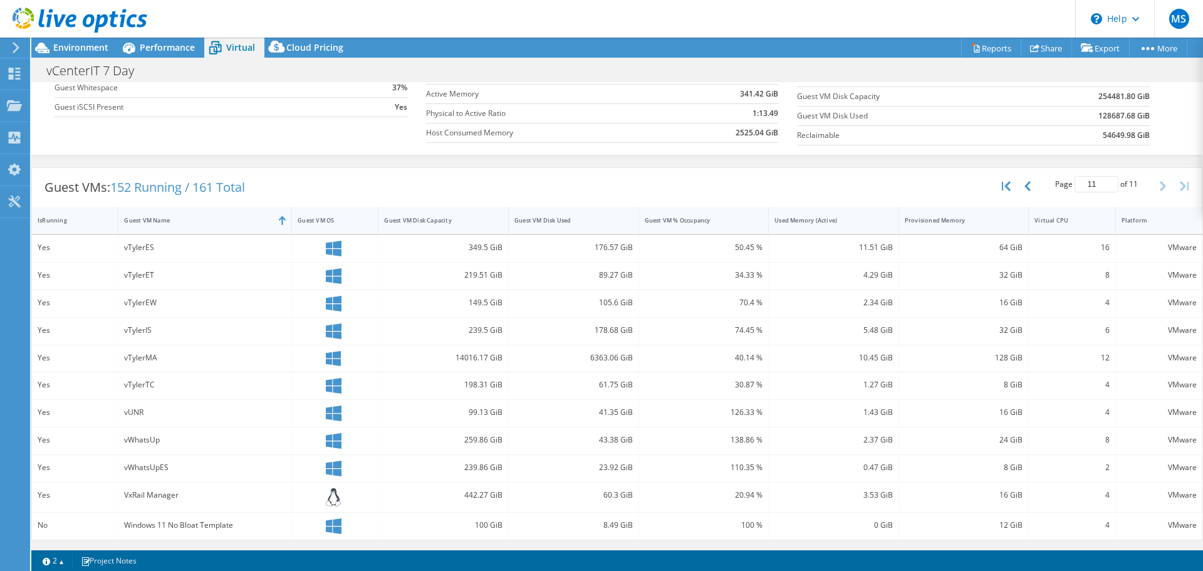
scroll to position [36, 0]
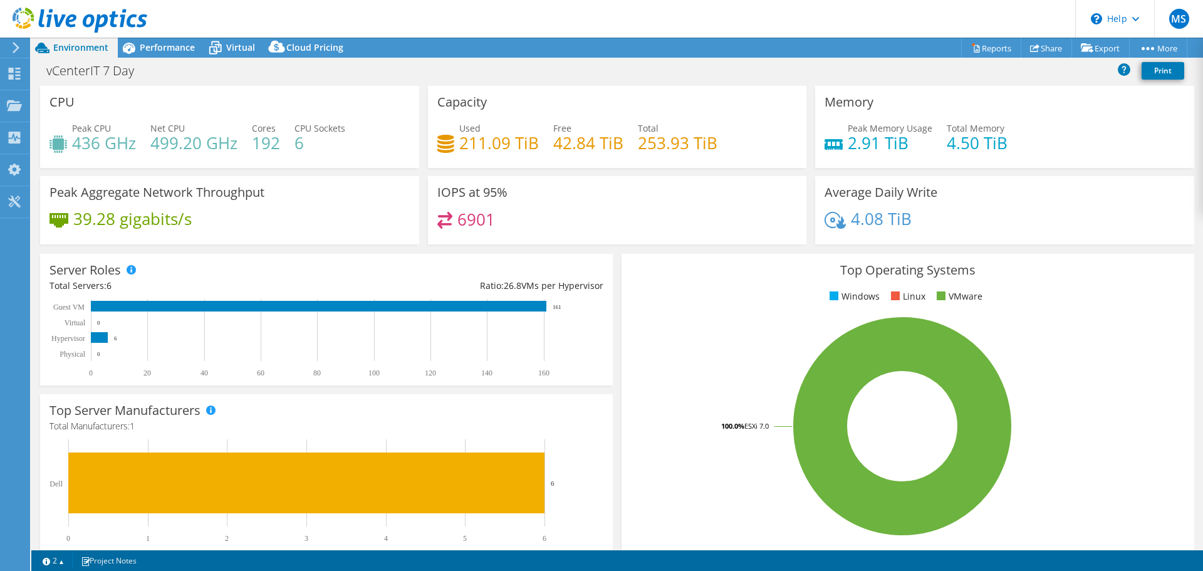
select select "USD"
